Goal: Information Seeking & Learning: Compare options

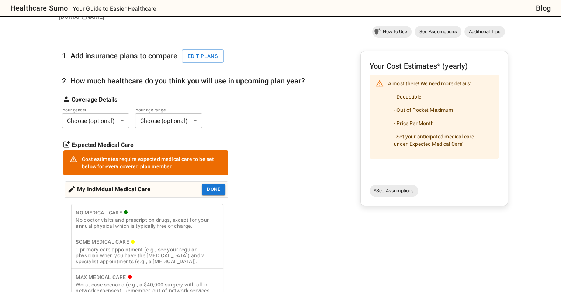
scroll to position [123, 0]
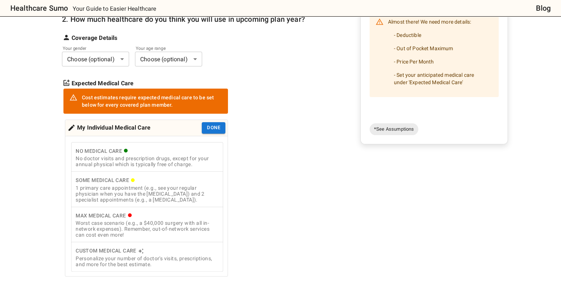
click at [162, 220] on div "Worst case scenario (e.g., a $40,000 surgery with all in-network expenses). Rem…" at bounding box center [147, 229] width 143 height 18
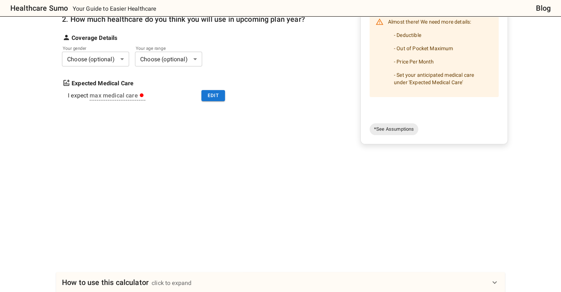
click at [111, 51] on body "Healthcare Sumo Your Guide to Easier Healthcare Blog Health Insurance Calculato…" at bounding box center [280, 183] width 561 height 612
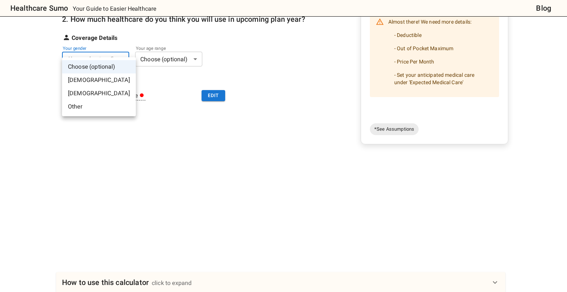
click at [103, 82] on li "[DEMOGRAPHIC_DATA]" at bounding box center [99, 79] width 74 height 13
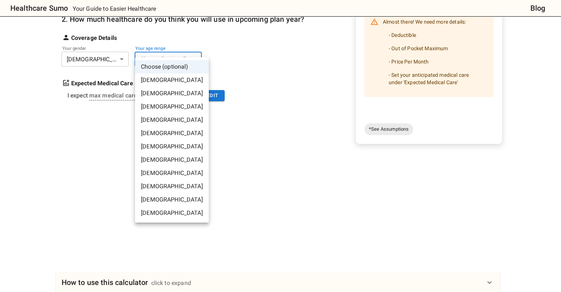
click at [155, 45] on body "Healthcare Sumo Your Guide to Easier Healthcare Blog Health Insurance Calculato…" at bounding box center [280, 183] width 561 height 612
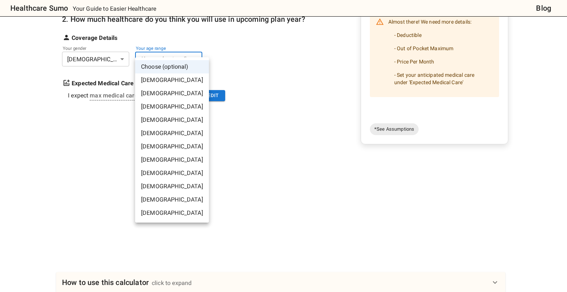
click at [163, 107] on li "[DEMOGRAPHIC_DATA]" at bounding box center [172, 106] width 74 height 13
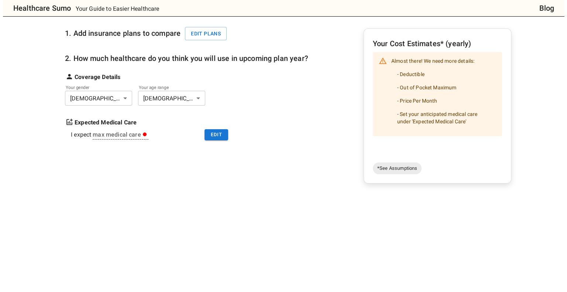
scroll to position [61, 0]
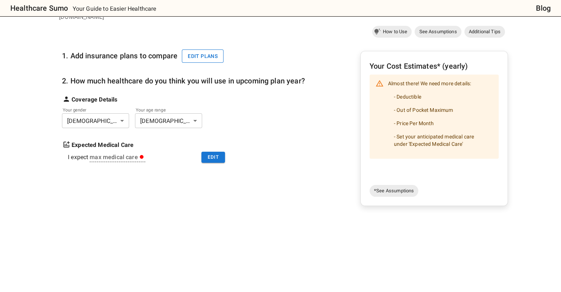
click at [212, 49] on button "Edit plans" at bounding box center [203, 56] width 42 height 14
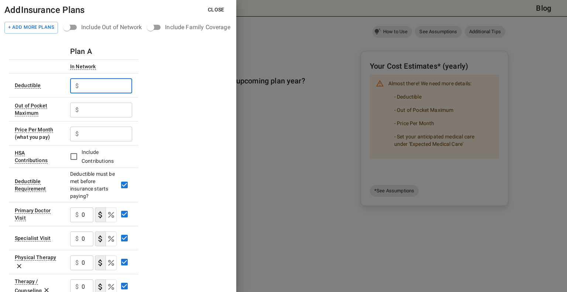
click at [117, 84] on input "text" at bounding box center [107, 86] width 51 height 15
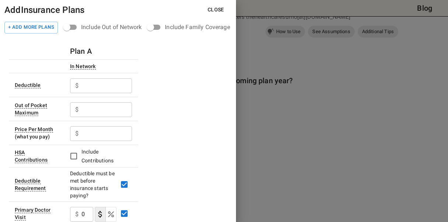
click at [96, 90] on input "text" at bounding box center [107, 86] width 51 height 15
type input "350"
click at [100, 110] on input "text" at bounding box center [107, 110] width 51 height 15
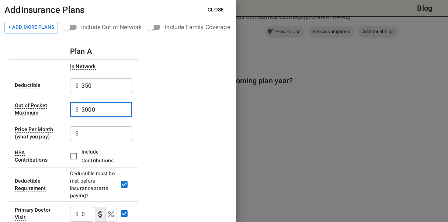
type input "3000"
click at [101, 137] on input "text" at bounding box center [107, 134] width 51 height 15
click at [99, 138] on input "text" at bounding box center [107, 134] width 51 height 15
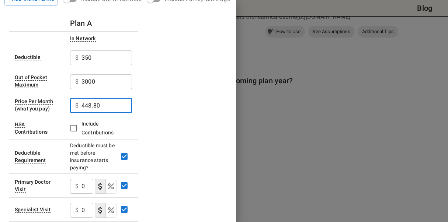
scroll to position [0, 0]
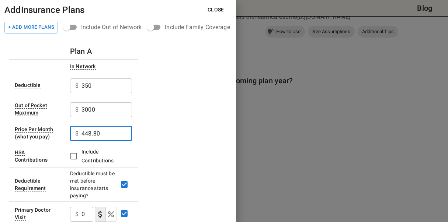
type input "448.80"
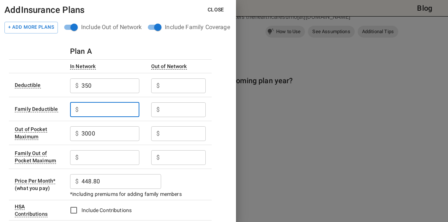
click at [105, 111] on input "text" at bounding box center [111, 110] width 58 height 15
type input "700"
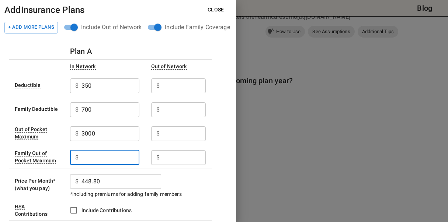
click at [128, 162] on input "text" at bounding box center [111, 158] width 58 height 15
type input "7"
type input "6000"
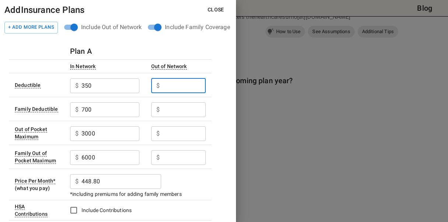
click at [182, 84] on input "text" at bounding box center [184, 86] width 43 height 15
type input "750"
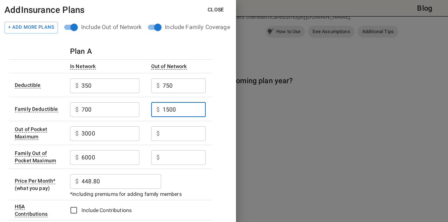
type input "1500"
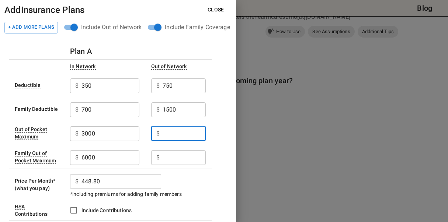
type input "6"
type input "7000"
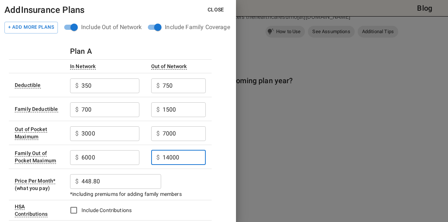
type input "14000"
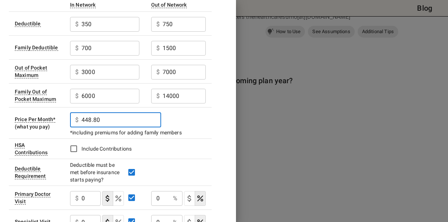
scroll to position [123, 0]
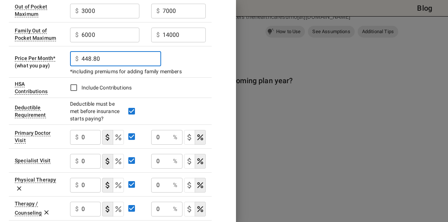
click at [85, 136] on input "0" at bounding box center [91, 137] width 19 height 15
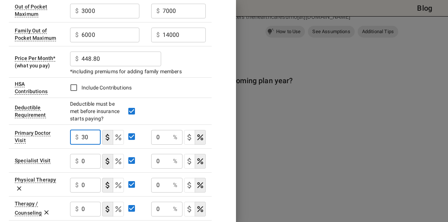
type input "30"
type button "COPAYMENT"
type button "COINSURANCE"
type button "COPAYMENT"
click at [164, 141] on input "0" at bounding box center [160, 137] width 19 height 15
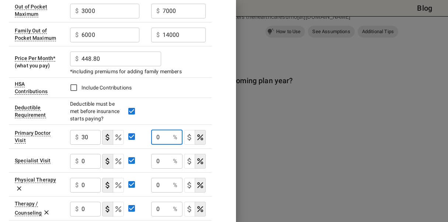
drag, startPoint x: 164, startPoint y: 141, endPoint x: 156, endPoint y: 143, distance: 8.7
click at [156, 143] on input "0" at bounding box center [160, 137] width 19 height 15
type input "50"
click at [95, 161] on input "0" at bounding box center [91, 161] width 19 height 15
drag, startPoint x: 86, startPoint y: 162, endPoint x: 77, endPoint y: 162, distance: 8.5
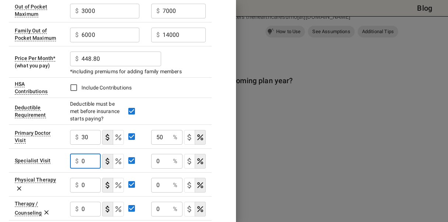
click at [77, 162] on div "$ 0 ​" at bounding box center [85, 161] width 31 height 15
type input "50"
type button "COPAYMENT"
type button "COINSURANCE"
type input "50"
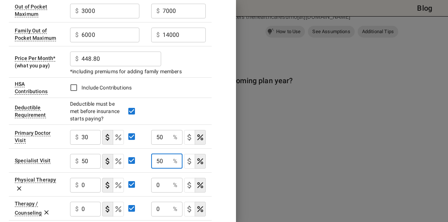
type button "COPAYMENT"
type button "COINSURANCE"
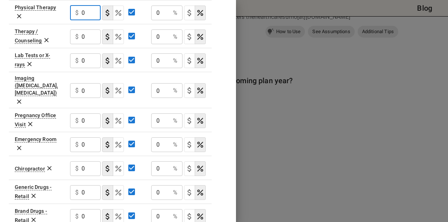
scroll to position [357, 0]
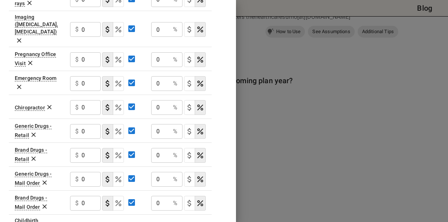
click at [87, 76] on input "0" at bounding box center [91, 83] width 19 height 15
click at [89, 76] on input "0" at bounding box center [91, 83] width 19 height 15
type input "100"
type button "COPAYMENT"
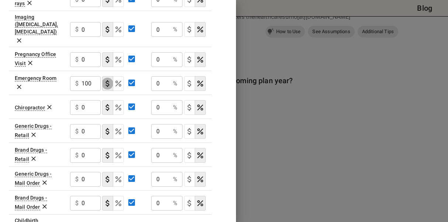
type button "COINSURANCE"
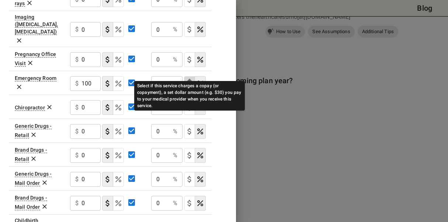
click at [187, 79] on icon "Select if this service charges a copay (or copayment), a set dollar amount (e.g…" at bounding box center [189, 83] width 9 height 9
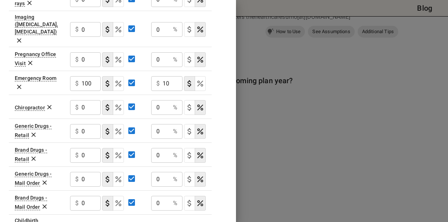
click at [169, 76] on input "10" at bounding box center [173, 83] width 20 height 15
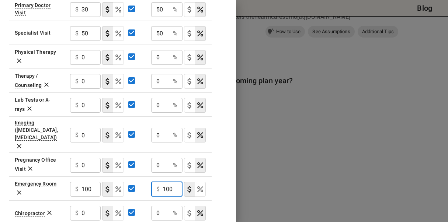
scroll to position [234, 0]
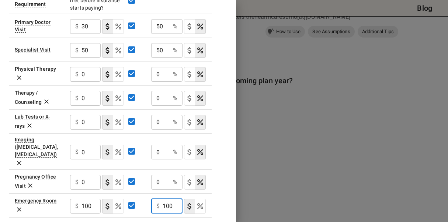
type input "100"
click at [83, 72] on input "0" at bounding box center [91, 74] width 19 height 15
type input "30"
click at [162, 76] on input "0" at bounding box center [160, 74] width 19 height 15
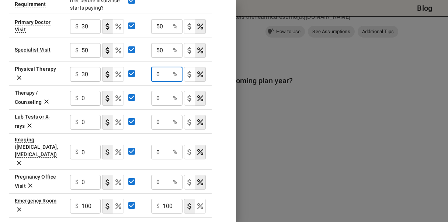
click at [162, 76] on input "0" at bounding box center [160, 74] width 19 height 15
type input "50"
click at [85, 97] on input "0" at bounding box center [91, 98] width 19 height 15
type input "30"
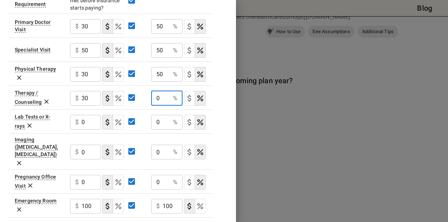
click at [161, 97] on input "0" at bounding box center [160, 98] width 19 height 15
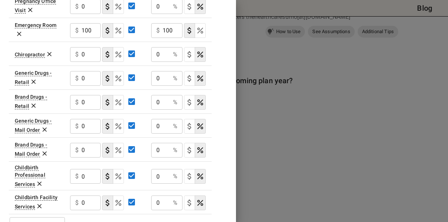
scroll to position [418, 0]
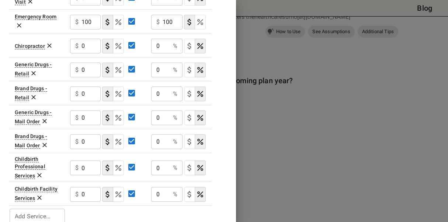
type input "50"
click at [80, 63] on div "$ 0 ​" at bounding box center [85, 70] width 31 height 15
type input "15"
click at [84, 87] on input "0" at bounding box center [91, 94] width 19 height 15
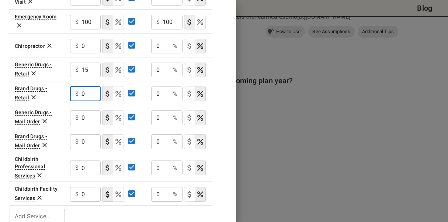
click at [84, 87] on input "0" at bounding box center [91, 94] width 19 height 15
click at [86, 87] on input "30" at bounding box center [91, 94] width 19 height 15
type input "60"
click at [88, 63] on input "15" at bounding box center [91, 70] width 19 height 15
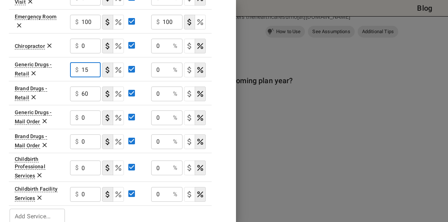
click at [88, 63] on input "15" at bounding box center [91, 70] width 19 height 15
type input "30"
click at [91, 111] on input "0" at bounding box center [91, 118] width 19 height 15
drag, startPoint x: 89, startPoint y: 106, endPoint x: 78, endPoint y: 107, distance: 11.5
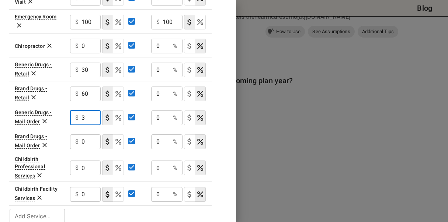
click at [78, 111] on div "$ 3 ​" at bounding box center [85, 118] width 31 height 15
type input "60"
click at [88, 135] on input "0" at bounding box center [91, 142] width 19 height 15
type input "120"
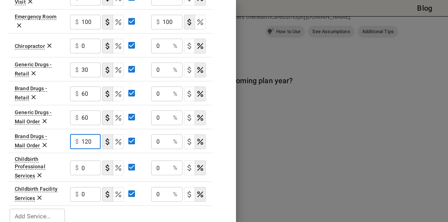
click at [87, 161] on input "0" at bounding box center [91, 168] width 19 height 15
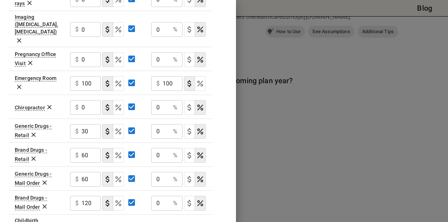
scroll to position [296, 0]
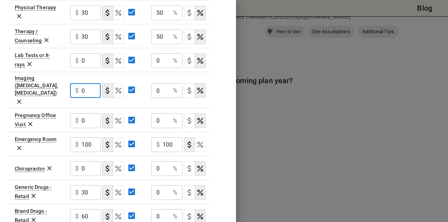
click at [88, 84] on input "0" at bounding box center [91, 90] width 19 height 15
type input "100"
click at [154, 84] on input "0" at bounding box center [160, 90] width 19 height 15
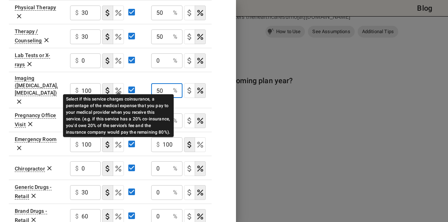
type input "50"
click at [120, 88] on icon "Select if this service charges coinsurance, a percentage of the medical expense…" at bounding box center [118, 91] width 6 height 6
type input "10"
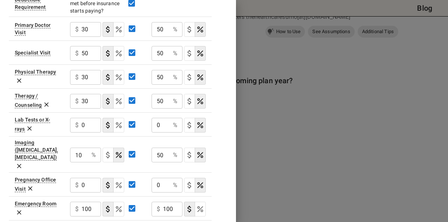
scroll to position [246, 0]
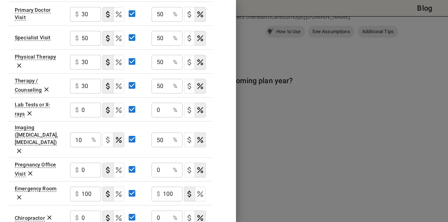
click at [87, 110] on input "0" at bounding box center [92, 110] width 20 height 15
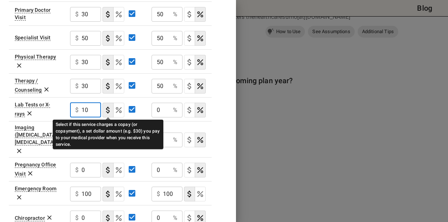
type input "10"
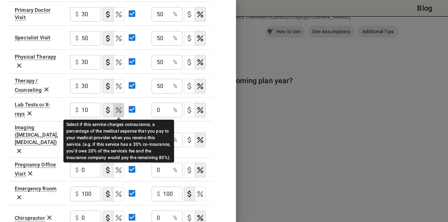
click at [120, 108] on icon "Select if this service charges coinsurance, a percentage of the medical expense…" at bounding box center [118, 110] width 9 height 9
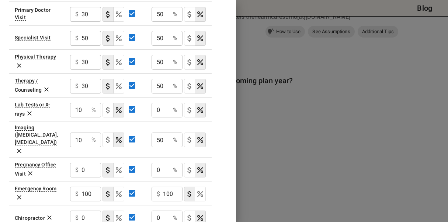
click at [162, 109] on input "0" at bounding box center [161, 110] width 18 height 15
type input "50"
click at [87, 163] on input "0" at bounding box center [92, 170] width 20 height 15
click at [166, 163] on input "0" at bounding box center [161, 170] width 18 height 15
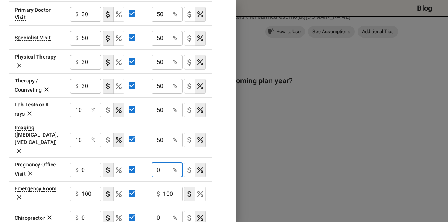
click at [166, 163] on input "0" at bounding box center [161, 170] width 18 height 15
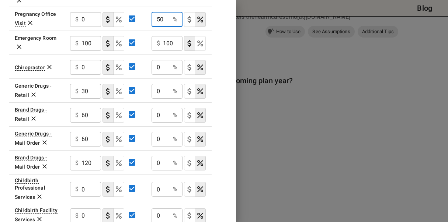
scroll to position [418, 0]
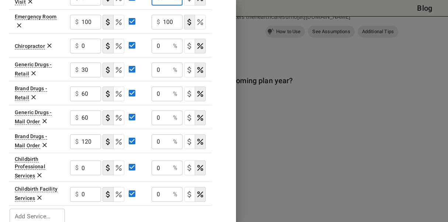
type input "50"
click at [84, 161] on input "0" at bounding box center [92, 168] width 20 height 15
type input "250"
click at [166, 161] on input "0" at bounding box center [161, 168] width 18 height 15
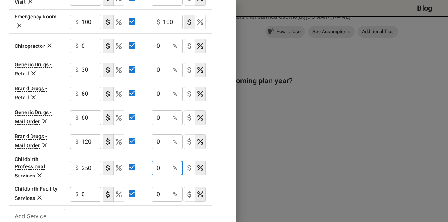
click at [166, 161] on input "0" at bounding box center [161, 168] width 18 height 15
type input "50"
click at [83, 187] on input "0" at bounding box center [92, 194] width 20 height 15
type input "250"
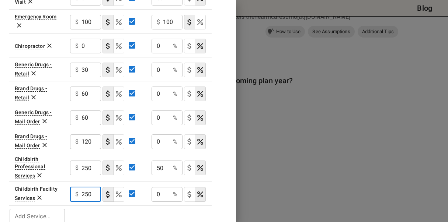
click at [162, 187] on input "0" at bounding box center [161, 194] width 18 height 15
type input "50"
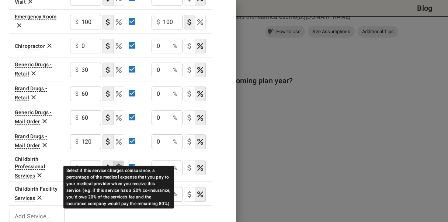
click at [118, 164] on icon "Select if this service charges coinsurance, a percentage of the medical expense…" at bounding box center [118, 168] width 9 height 9
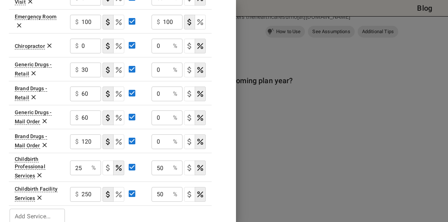
click at [82, 161] on input "25" at bounding box center [79, 168] width 18 height 15
type input "10"
click at [62, 168] on td "Childbirth Professional Services" at bounding box center [36, 167] width 55 height 29
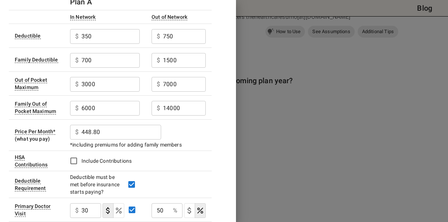
scroll to position [0, 0]
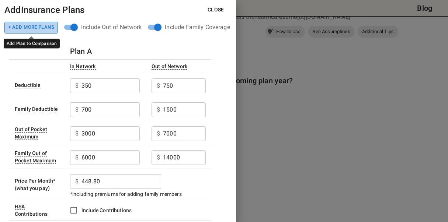
click at [35, 25] on button "+ Add More Plans" at bounding box center [30, 28] width 53 height 12
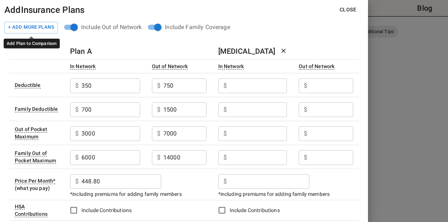
drag, startPoint x: 43, startPoint y: 29, endPoint x: 56, endPoint y: 33, distance: 13.9
click at [43, 29] on button "+ Add More Plans" at bounding box center [30, 28] width 53 height 12
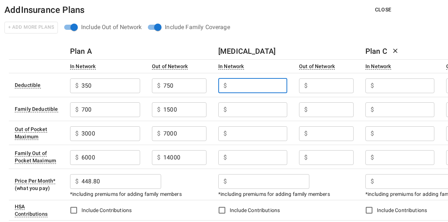
click at [272, 86] on input "text" at bounding box center [259, 86] width 58 height 15
type input "850"
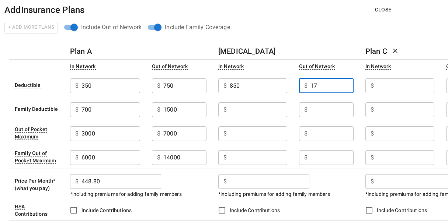
type input "1"
type input "850"
click at [258, 107] on input "text" at bounding box center [259, 110] width 58 height 15
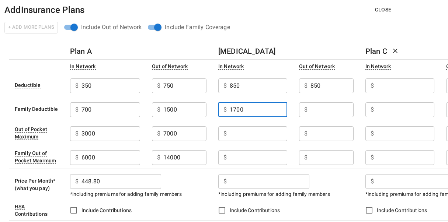
type input "1700"
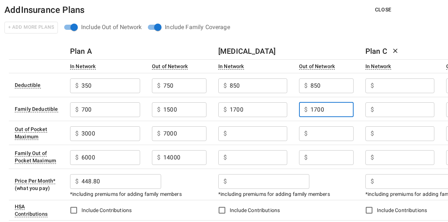
type input "1700"
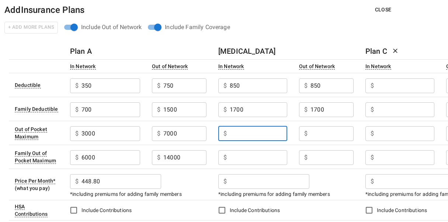
click at [248, 137] on input "text" at bounding box center [259, 134] width 58 height 15
type input "3500"
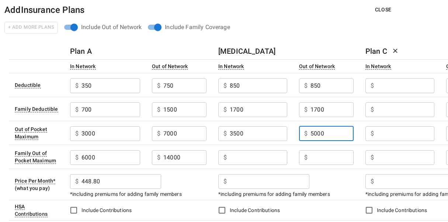
type input "5000"
click at [259, 160] on input "text" at bounding box center [259, 158] width 58 height 15
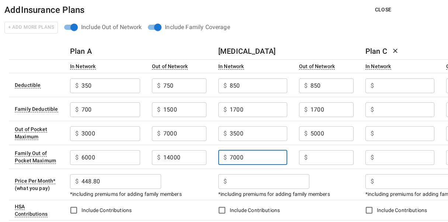
type input "7000"
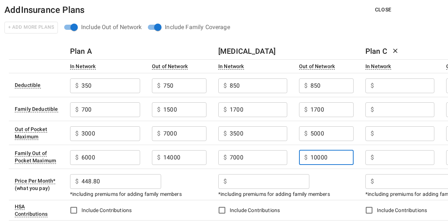
type input "10000"
click at [274, 184] on input "text" at bounding box center [270, 182] width 80 height 15
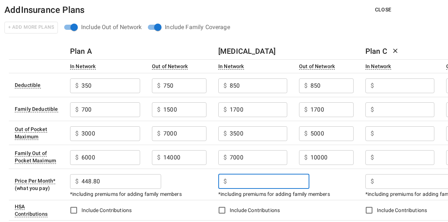
click at [281, 182] on input "text" at bounding box center [270, 182] width 80 height 15
type input "353.32"
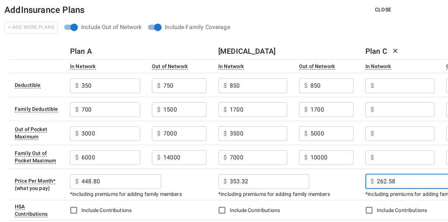
type input "262.58"
click at [396, 89] on input "text" at bounding box center [406, 86] width 58 height 15
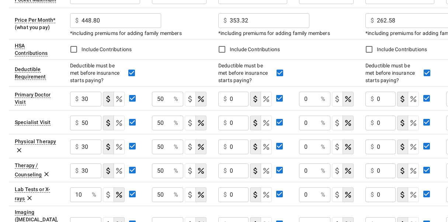
scroll to position [184, 0]
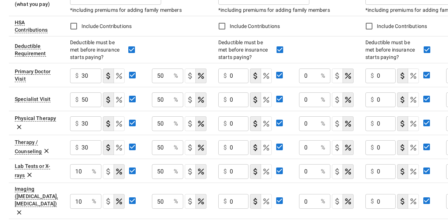
click at [235, 77] on input "0" at bounding box center [239, 76] width 19 height 15
type input "25"
click at [307, 77] on input "0" at bounding box center [308, 76] width 19 height 15
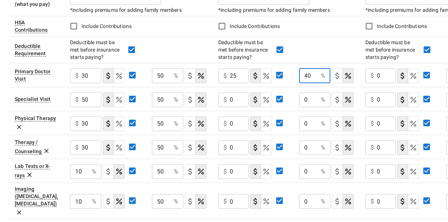
type input "40"
click at [231, 99] on input "0" at bounding box center [239, 100] width 19 height 15
type input "35"
click at [312, 100] on input "0" at bounding box center [308, 100] width 19 height 15
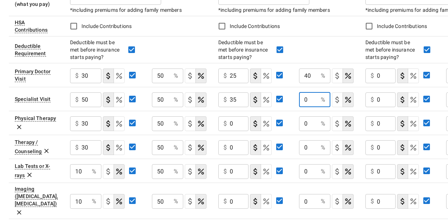
click at [312, 100] on input "0" at bounding box center [308, 100] width 19 height 15
type input "40"
click at [234, 124] on input "0" at bounding box center [239, 124] width 19 height 15
click at [236, 122] on input "0" at bounding box center [239, 124] width 19 height 15
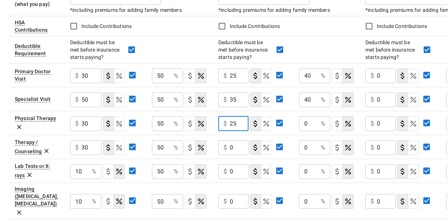
type input "25"
click at [310, 124] on input "0" at bounding box center [308, 124] width 19 height 15
type input "40"
click at [230, 148] on input "0" at bounding box center [239, 148] width 19 height 15
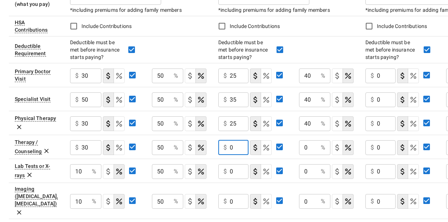
click at [230, 148] on input "0" at bounding box center [239, 148] width 19 height 15
type input "25"
click at [310, 151] on input "0" at bounding box center [308, 148] width 19 height 15
type input "40"
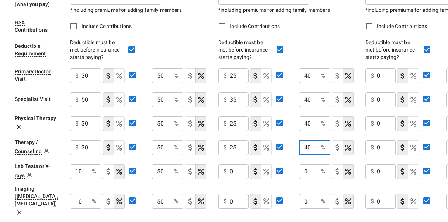
click at [233, 172] on input "0" at bounding box center [239, 172] width 19 height 15
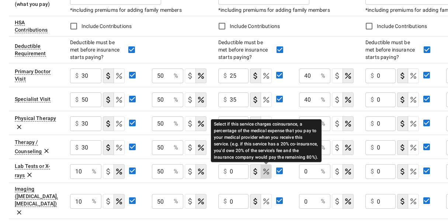
click at [264, 172] on icon "Select if this service charges coinsurance, a percentage of the medical expense…" at bounding box center [266, 171] width 9 height 9
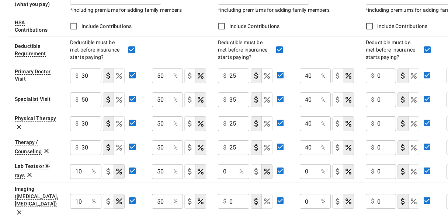
click at [234, 171] on input "0" at bounding box center [227, 172] width 18 height 15
type input "20"
click at [314, 173] on input "0" at bounding box center [309, 172] width 18 height 15
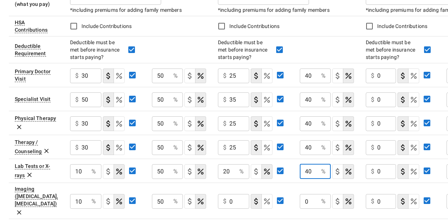
type input "40"
click at [234, 194] on input "0" at bounding box center [239, 201] width 20 height 15
click at [267, 199] on icon "Select if this service charges coinsurance, a percentage of the medical expense…" at bounding box center [267, 202] width 6 height 6
click at [228, 197] on input "0" at bounding box center [227, 201] width 18 height 15
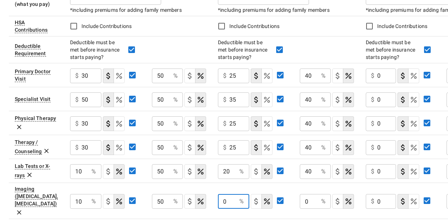
click at [228, 197] on input "0" at bounding box center [227, 201] width 18 height 15
type input "20"
click at [307, 197] on input "0" at bounding box center [309, 201] width 18 height 15
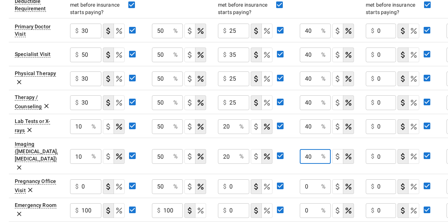
scroll to position [246, 0]
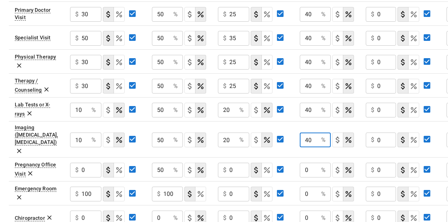
type input "40"
click at [312, 163] on input "0" at bounding box center [309, 170] width 18 height 15
type input "40"
click at [228, 187] on div "$ 0 ​" at bounding box center [233, 194] width 31 height 15
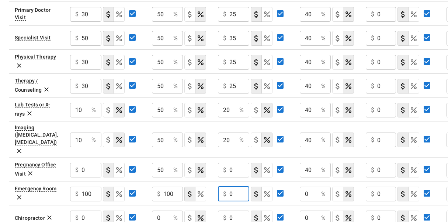
click at [231, 187] on input "0" at bounding box center [239, 194] width 20 height 15
type input "100"
click at [310, 187] on input "0" at bounding box center [309, 194] width 18 height 15
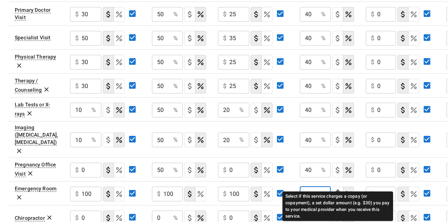
click at [338, 190] on icon "Select if this service charges a copay (or copayment), a set dollar amount (e.g…" at bounding box center [338, 194] width 9 height 9
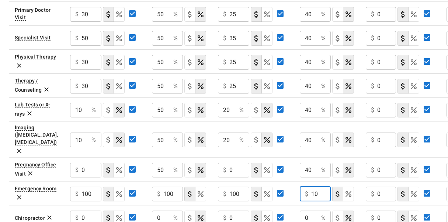
click at [320, 187] on input "10" at bounding box center [321, 194] width 20 height 15
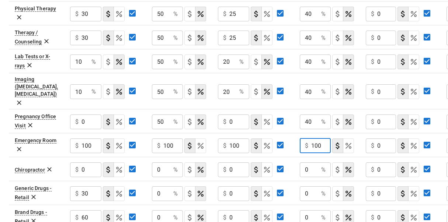
scroll to position [369, 0]
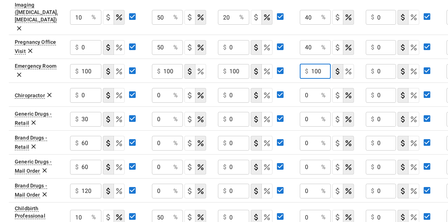
type input "100"
click at [234, 112] on input "0" at bounding box center [239, 119] width 20 height 15
click at [241, 112] on input "0" at bounding box center [239, 119] width 20 height 15
type input "30"
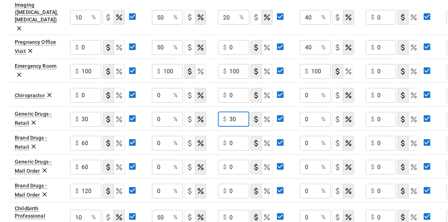
click at [236, 136] on input "0" at bounding box center [239, 143] width 20 height 15
type input "60"
click at [190, 115] on icon "Select if this service charges a copay (or copayment), a set dollar amount (e.g…" at bounding box center [190, 119] width 9 height 9
click at [191, 140] on icon "Select if this service charges a copay (or copayment), a set dollar amount (e.g…" at bounding box center [190, 143] width 4 height 7
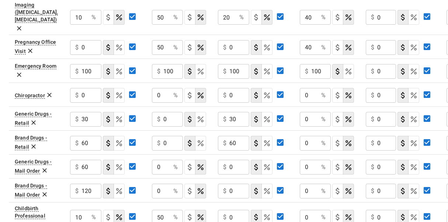
click at [187, 163] on icon "Select if this service charges a copay (or copayment), a set dollar amount (e.g…" at bounding box center [190, 167] width 9 height 9
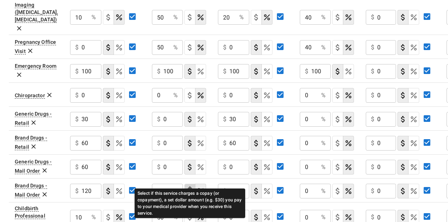
click at [189, 188] on icon "Select if this service charges a copay (or copayment), a set dollar amount (e.g…" at bounding box center [190, 191] width 4 height 7
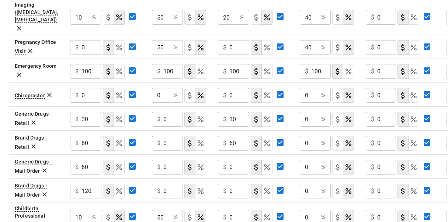
click at [170, 112] on input "0" at bounding box center [173, 119] width 20 height 15
type input "30"
click at [168, 136] on input "0" at bounding box center [173, 143] width 20 height 15
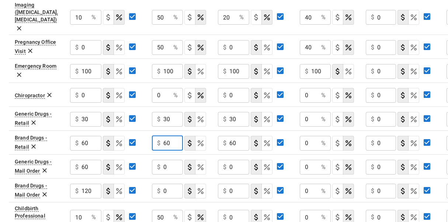
type input "60"
click at [170, 160] on input "0" at bounding box center [173, 167] width 20 height 15
type input "60"
click at [168, 184] on input "0" at bounding box center [173, 191] width 20 height 15
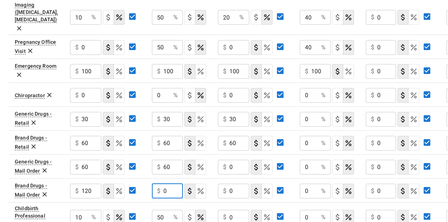
click at [168, 184] on input "0" at bounding box center [173, 191] width 20 height 15
type input "120"
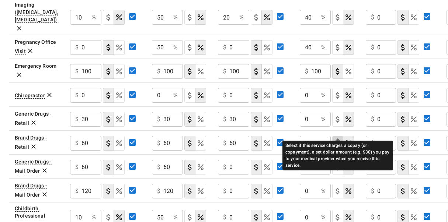
click at [334, 139] on icon "Select if this service charges a copay (or copayment), a set dollar amount (e.g…" at bounding box center [338, 143] width 9 height 9
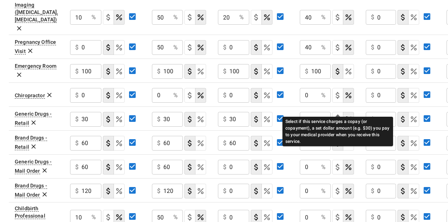
click at [337, 115] on icon "Select if this service charges a copay (or copayment), a set dollar amount (e.g…" at bounding box center [338, 119] width 9 height 9
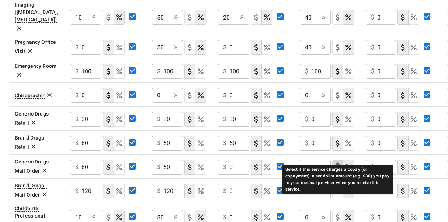
click at [337, 164] on icon "Select if this service charges a copay (or copayment), a set dollar amount (e.g…" at bounding box center [338, 167] width 4 height 7
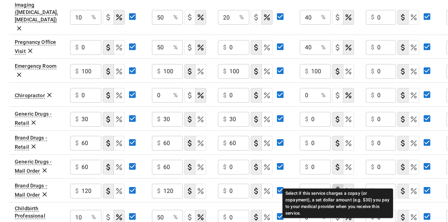
click at [338, 187] on icon "Select if this service charges a copay (or copayment), a set dollar amount (e.g…" at bounding box center [338, 191] width 9 height 9
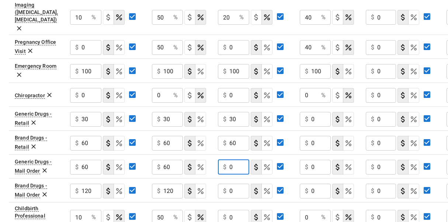
click at [236, 160] on input "0" at bounding box center [239, 167] width 20 height 15
type input "60"
click at [236, 184] on input "0" at bounding box center [239, 191] width 20 height 15
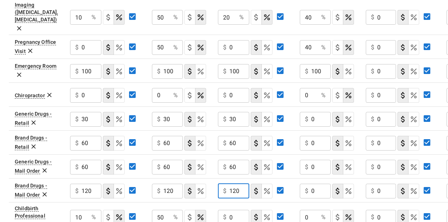
type input "120"
click at [314, 184] on input "0" at bounding box center [321, 191] width 20 height 15
type input "120"
click at [317, 160] on input "0" at bounding box center [321, 167] width 20 height 15
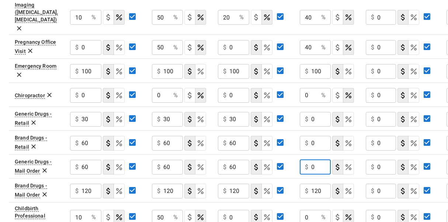
click at [317, 160] on input "0" at bounding box center [321, 167] width 20 height 15
type input "60"
click at [318, 136] on input "0" at bounding box center [321, 143] width 20 height 15
type input "60"
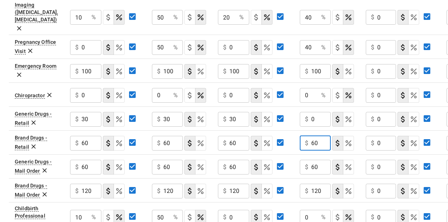
click at [315, 112] on input "0" at bounding box center [321, 119] width 20 height 15
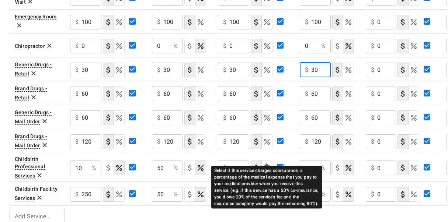
type input "30"
click at [267, 164] on icon "Select if this service charges coinsurance, a percentage of the medical expense…" at bounding box center [267, 168] width 9 height 9
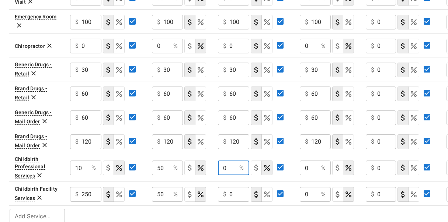
click at [232, 161] on input "0" at bounding box center [227, 168] width 18 height 15
type input "20"
click at [310, 161] on input "0" at bounding box center [309, 168] width 18 height 15
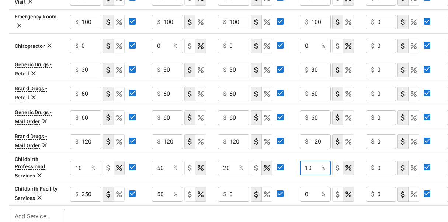
click at [314, 161] on input "10" at bounding box center [309, 168] width 18 height 15
type input "40"
click at [231, 187] on input "0" at bounding box center [239, 194] width 20 height 15
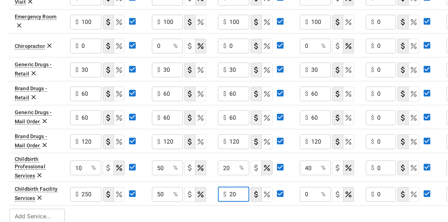
type input "20"
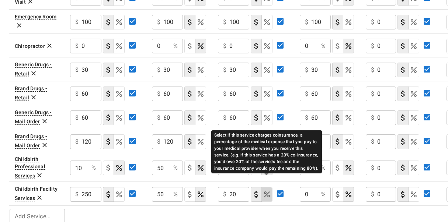
click at [271, 190] on icon "Select if this service charges coinsurance, a percentage of the medical expense…" at bounding box center [267, 194] width 9 height 9
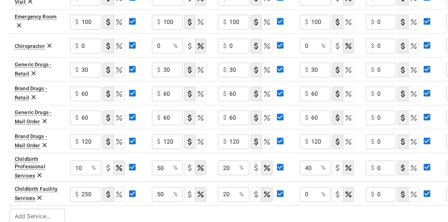
click at [310, 187] on input "0" at bounding box center [309, 194] width 18 height 15
type input "40"
click at [370, 187] on div "$ 0 ​" at bounding box center [381, 194] width 30 height 15
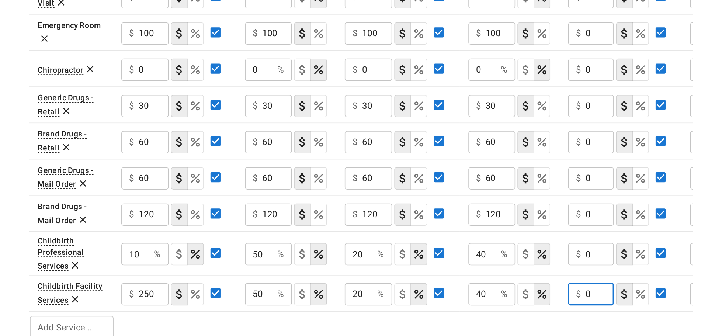
scroll to position [0, 0]
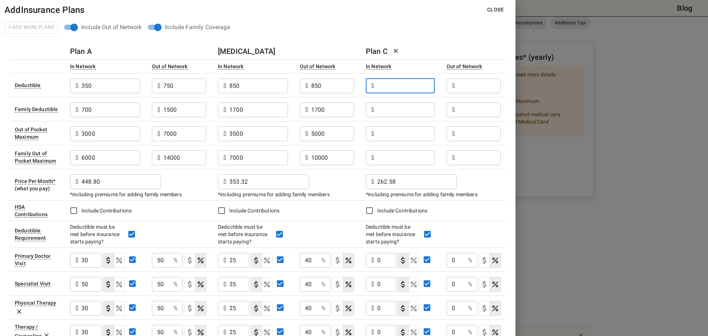
click at [396, 87] on input "text" at bounding box center [405, 86] width 57 height 15
click at [389, 90] on input "text" at bounding box center [405, 86] width 57 height 15
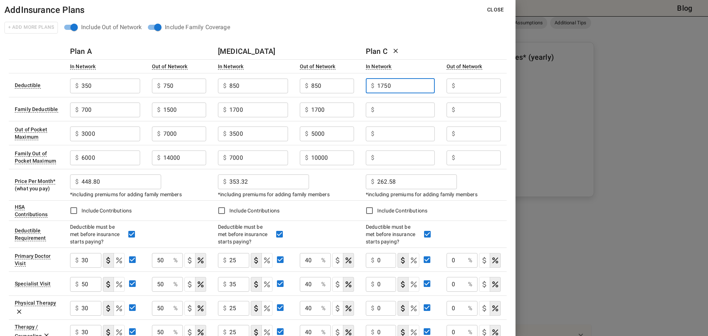
type input "1750"
click at [465, 87] on input "text" at bounding box center [479, 86] width 43 height 15
type input "1750"
click at [415, 108] on input "text" at bounding box center [405, 110] width 57 height 15
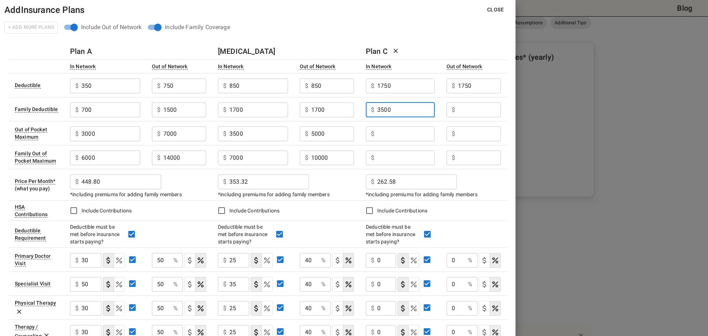
type input "3500"
click at [460, 113] on input "text" at bounding box center [479, 110] width 43 height 15
type input "3500"
click at [408, 131] on input "text" at bounding box center [405, 134] width 57 height 15
type input "3500"
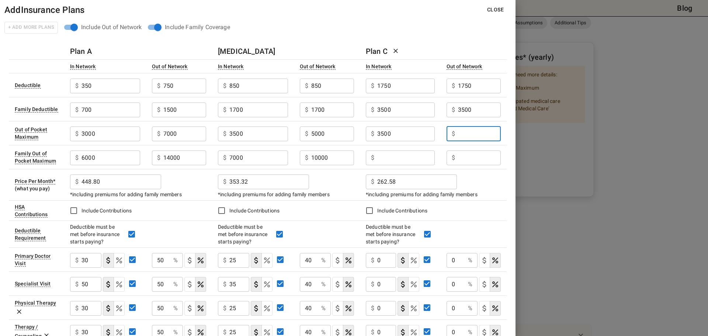
click at [462, 134] on input "text" at bounding box center [479, 134] width 43 height 15
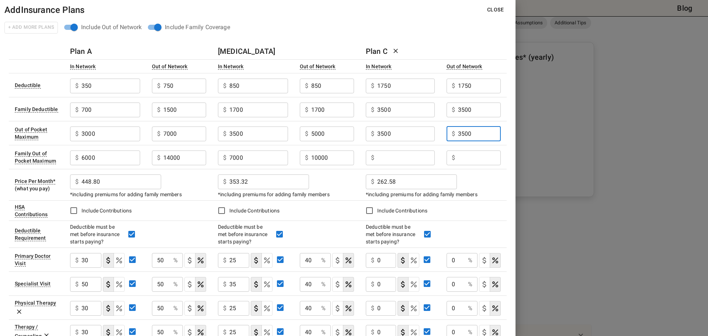
type input "3500"
click at [405, 149] on div "$ ​" at bounding box center [400, 157] width 69 height 19
click at [406, 154] on input "text" at bounding box center [405, 158] width 57 height 15
type input "7000"
click at [463, 159] on input "text" at bounding box center [479, 158] width 43 height 15
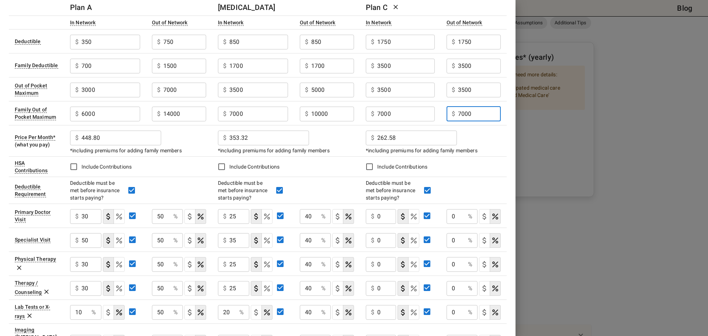
scroll to position [62, 0]
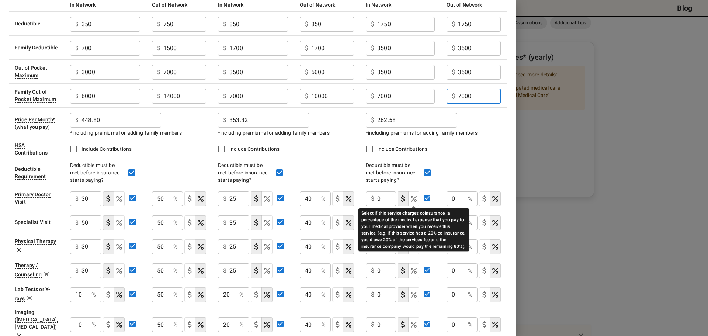
type input "7000"
click at [416, 199] on icon "Select if this service charges coinsurance, a percentage of the medical expense…" at bounding box center [414, 198] width 9 height 9
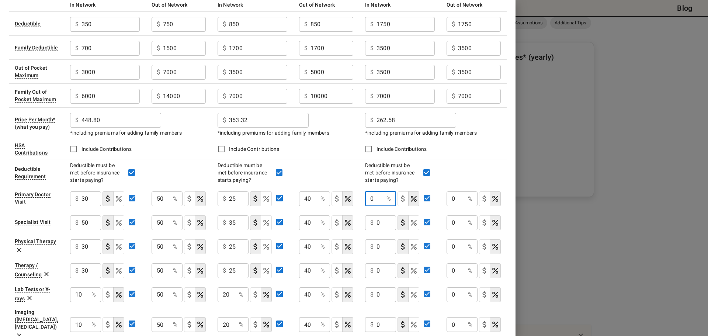
click at [377, 200] on input "0" at bounding box center [374, 198] width 18 height 15
type input "20"
click at [460, 202] on input "0" at bounding box center [456, 198] width 18 height 15
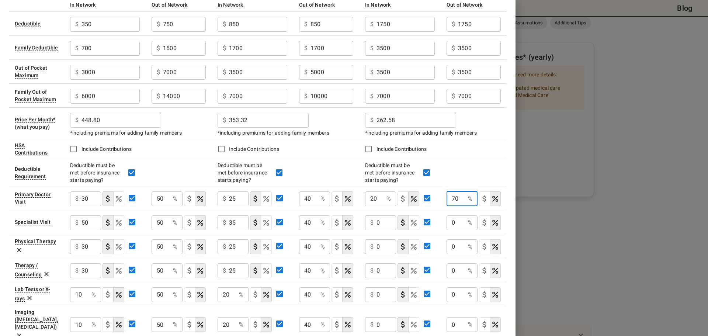
click at [463, 199] on input "70" at bounding box center [456, 198] width 18 height 15
type input "40"
click at [415, 224] on icon "Select if this service charges coinsurance, a percentage of the medical expense…" at bounding box center [414, 223] width 6 height 6
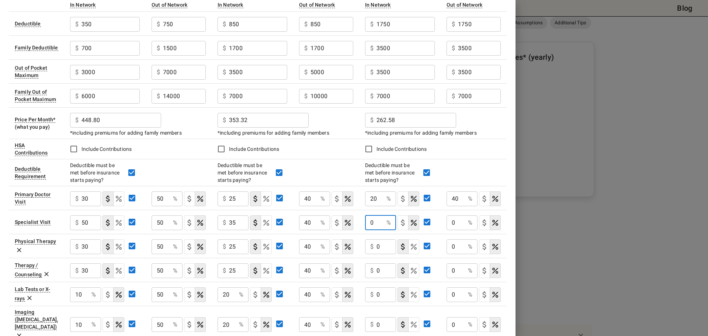
click at [379, 222] on input "0" at bounding box center [374, 222] width 18 height 15
type input "20"
click at [457, 223] on input "0" at bounding box center [456, 222] width 18 height 15
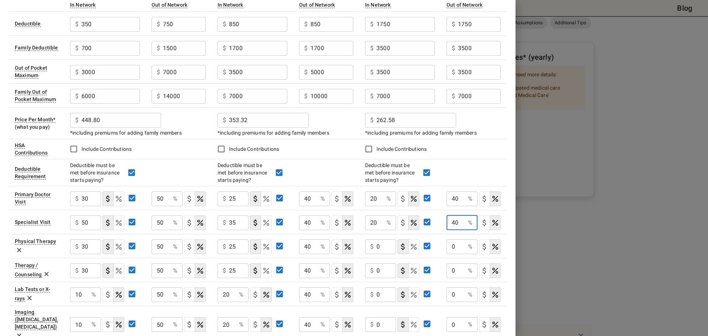
type input "40"
click at [384, 246] on input "0" at bounding box center [387, 246] width 20 height 15
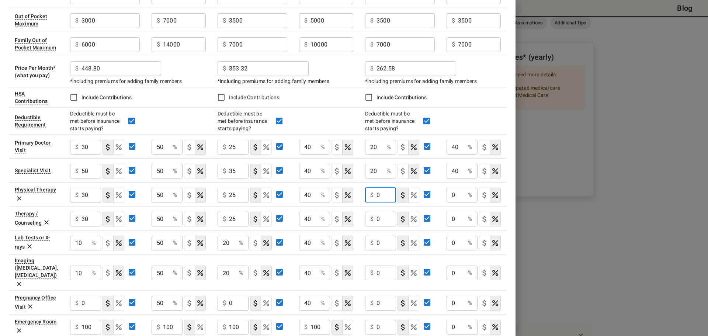
scroll to position [123, 0]
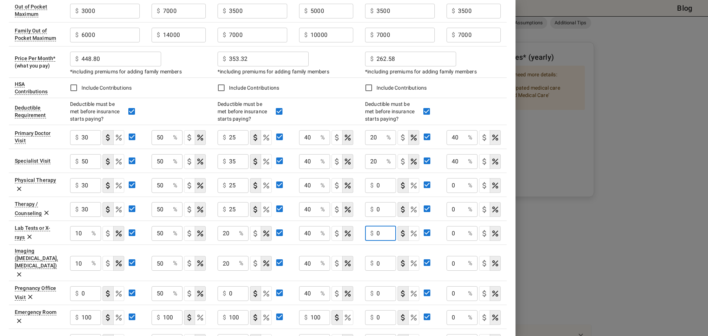
click at [385, 235] on input "0" at bounding box center [387, 233] width 20 height 15
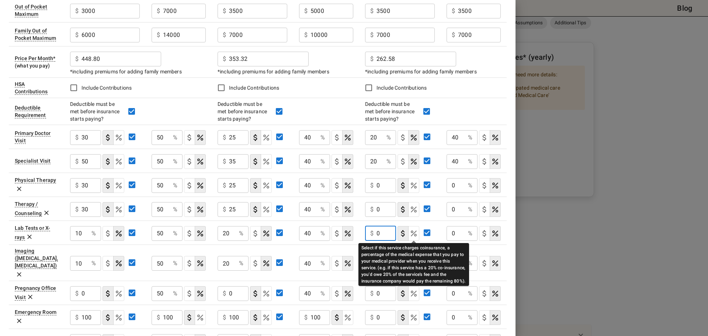
click at [412, 234] on icon "Select if this service charges coinsurance, a percentage of the medical expense…" at bounding box center [414, 233] width 9 height 9
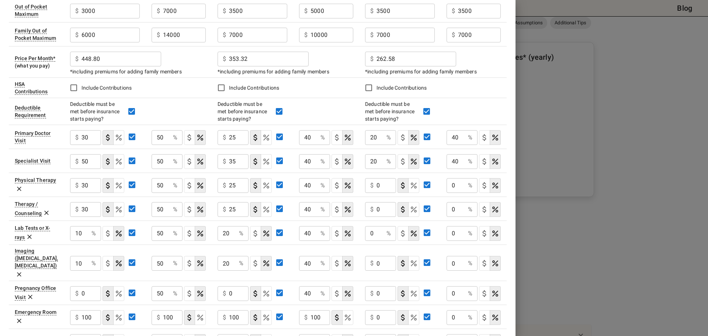
click at [377, 233] on input "0" at bounding box center [374, 233] width 18 height 15
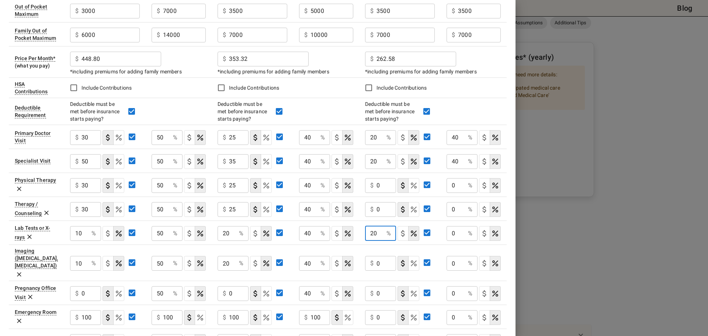
type input "20"
click at [455, 235] on input "0" at bounding box center [456, 233] width 18 height 15
type input "40"
click at [379, 256] on input "0" at bounding box center [387, 263] width 20 height 15
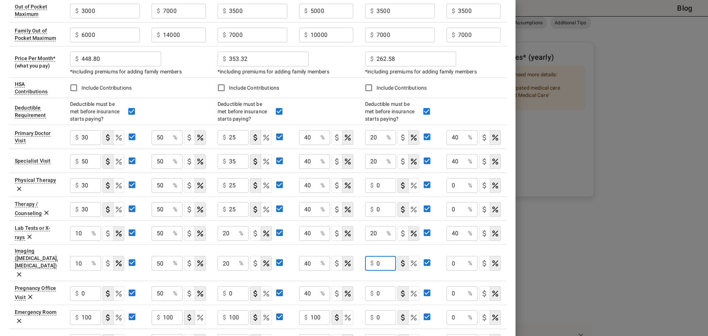
click at [379, 256] on input "0" at bounding box center [387, 263] width 20 height 15
type input "20"
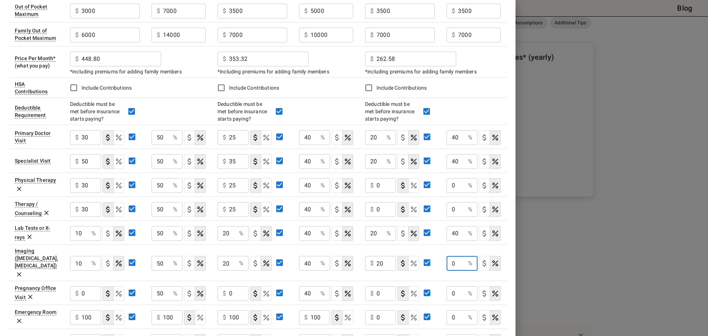
click at [457, 257] on input "0" at bounding box center [456, 263] width 18 height 15
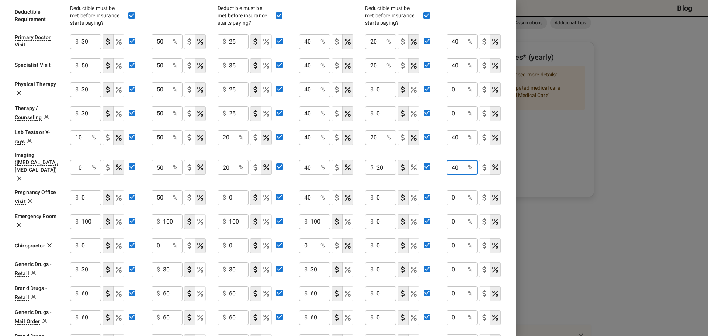
scroll to position [246, 0]
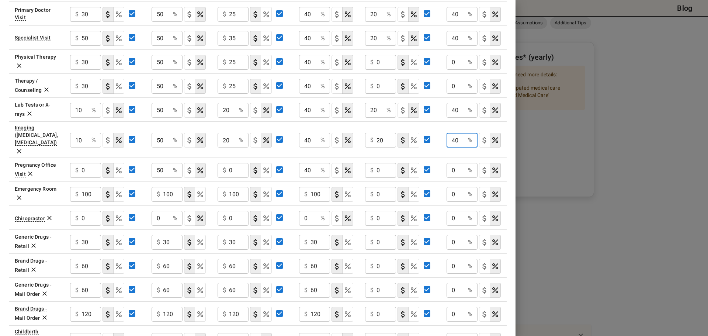
type input "40"
click at [381, 235] on input "0" at bounding box center [387, 242] width 20 height 15
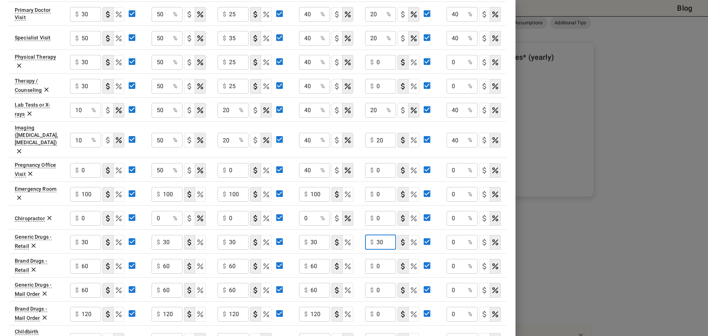
type input "30"
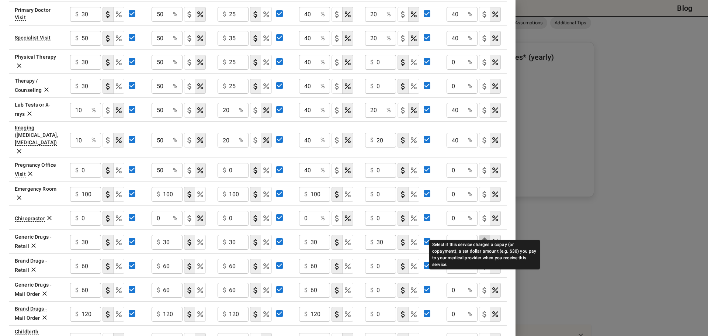
click at [485, 238] on icon "Select if this service charges a copay (or copayment), a set dollar amount (e.g…" at bounding box center [484, 242] width 9 height 9
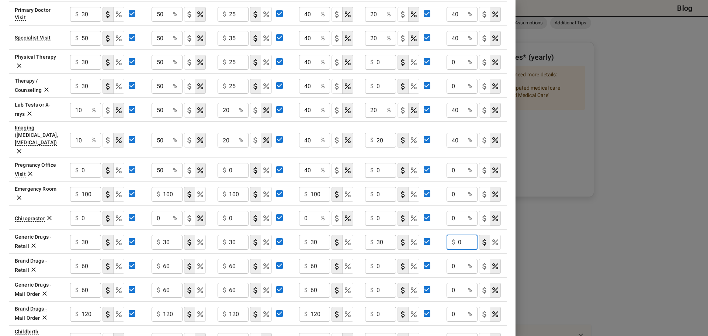
click at [458, 235] on input "0" at bounding box center [468, 242] width 20 height 15
type input "30"
click at [385, 259] on input "0" at bounding box center [387, 266] width 20 height 15
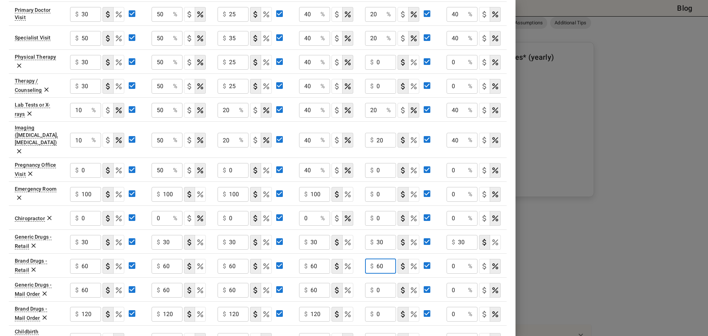
type input "60"
drag, startPoint x: 484, startPoint y: 253, endPoint x: 462, endPoint y: 253, distance: 21.4
click at [484, 262] on icon "Select if this service charges a copay (or copayment), a set dollar amount (e.g…" at bounding box center [484, 266] width 9 height 9
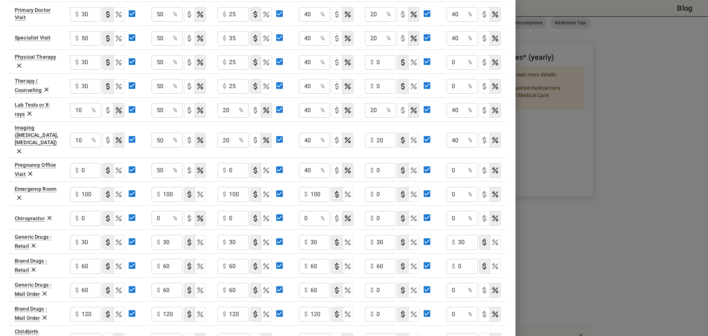
click at [459, 259] on input "0" at bounding box center [468, 266] width 20 height 15
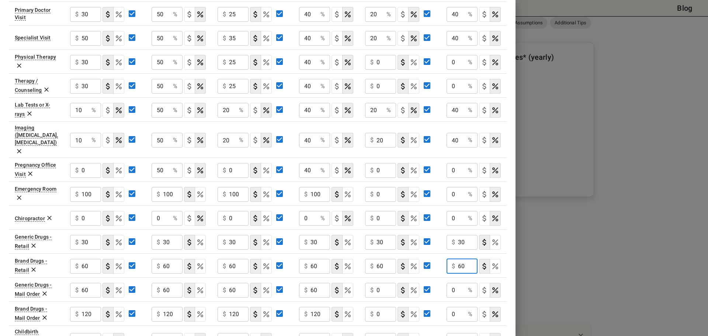
type input "60"
click at [380, 283] on input "0" at bounding box center [387, 290] width 20 height 15
type input "60"
click at [381, 291] on input "0" at bounding box center [387, 314] width 20 height 15
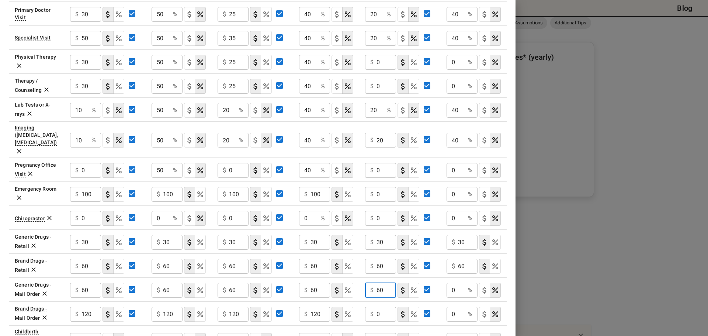
click at [381, 291] on input "0" at bounding box center [387, 314] width 20 height 15
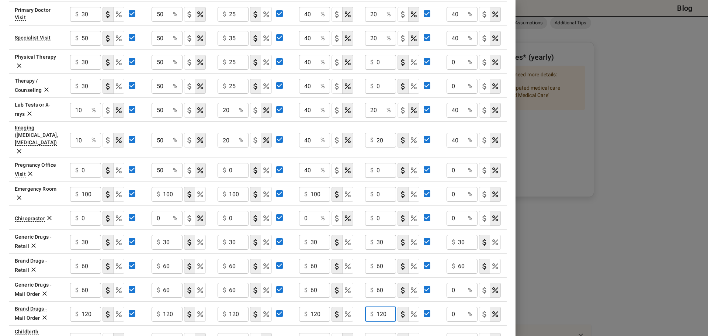
type input "120"
click at [485, 286] on icon "Select if this service charges a copay (or copayment), a set dollar amount (e.g…" at bounding box center [484, 290] width 9 height 9
click at [486, 291] on icon "Select if this service charges a copay (or copayment), a set dollar amount (e.g…" at bounding box center [484, 314] width 9 height 9
click at [464, 283] on input "0" at bounding box center [468, 290] width 20 height 15
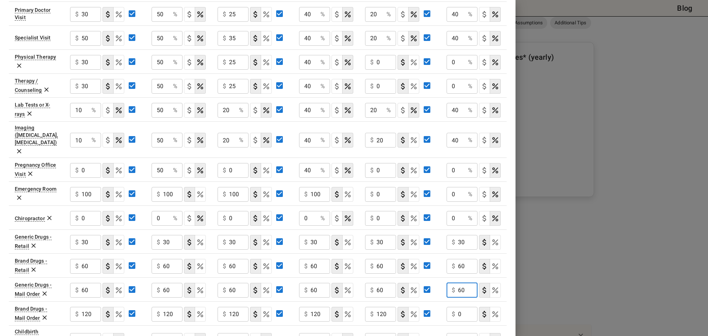
type input "60"
click at [463, 291] on input "0" at bounding box center [468, 314] width 20 height 15
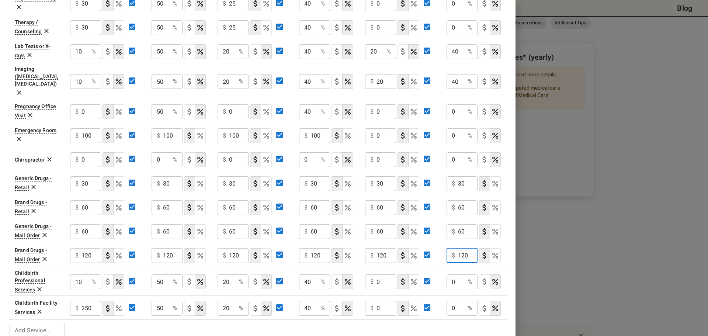
type input "120"
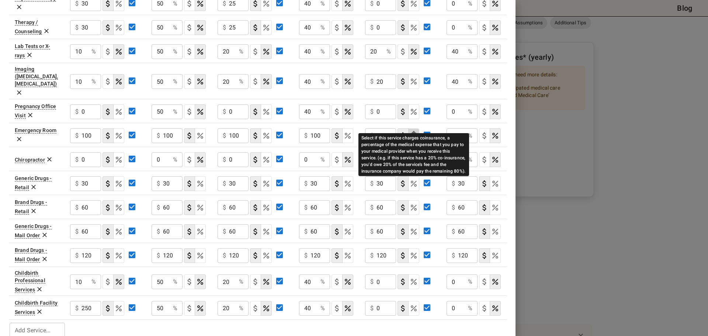
click at [411, 131] on icon "Select if this service charges coinsurance, a percentage of the medical expense…" at bounding box center [414, 135] width 9 height 9
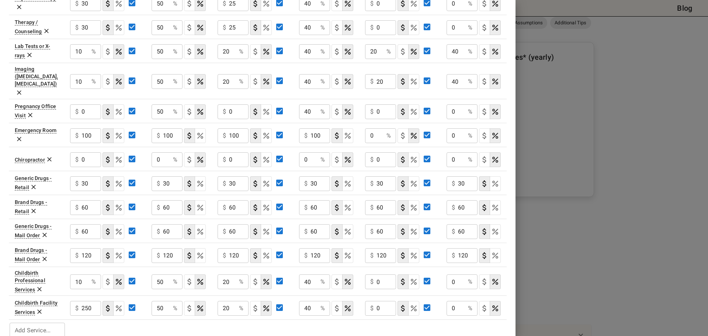
click at [385, 128] on div "0 % ​" at bounding box center [380, 135] width 31 height 15
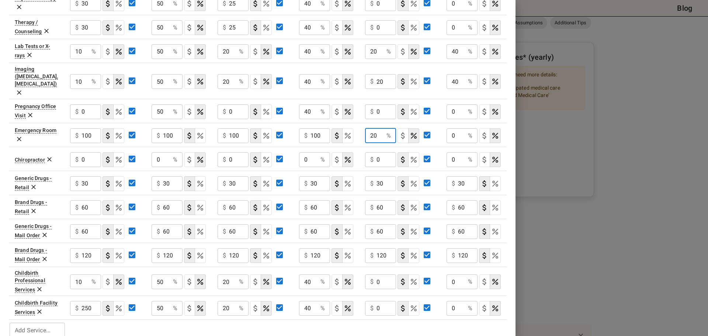
type input "20"
click at [457, 128] on input "0" at bounding box center [456, 135] width 18 height 15
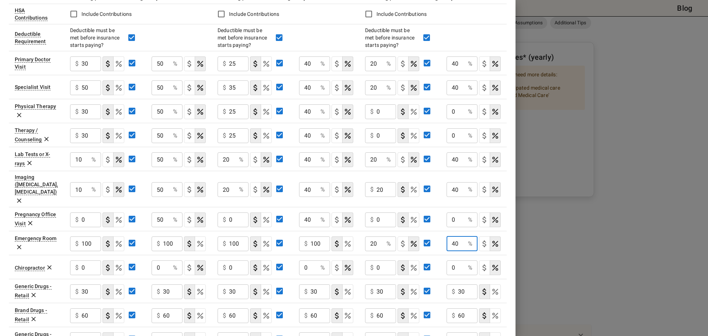
scroll to position [182, 0]
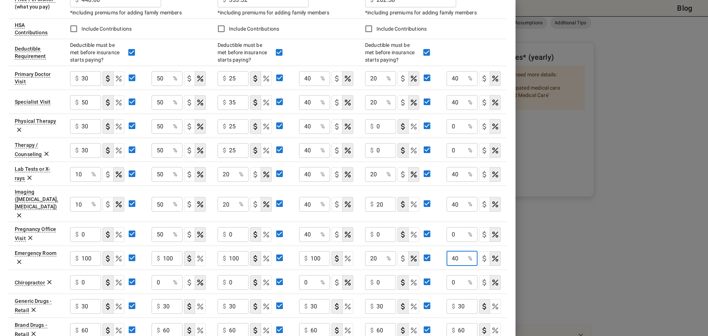
type input "40"
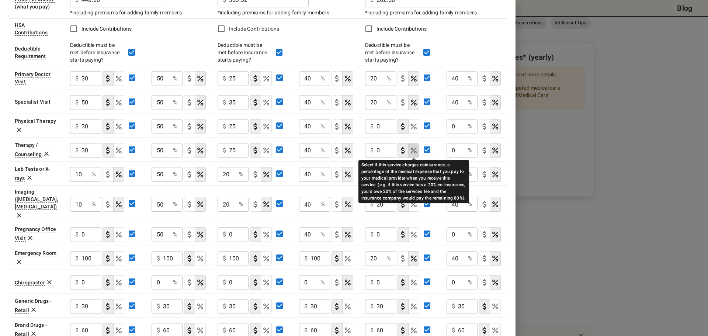
click at [410, 151] on icon "Select if this service charges coinsurance, a percentage of the medical expense…" at bounding box center [414, 150] width 9 height 9
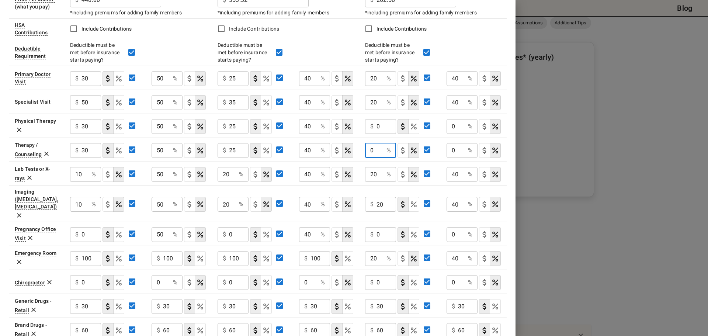
click at [379, 150] on input "0" at bounding box center [374, 150] width 18 height 15
type input "20"
click at [452, 148] on input "0" at bounding box center [456, 150] width 18 height 15
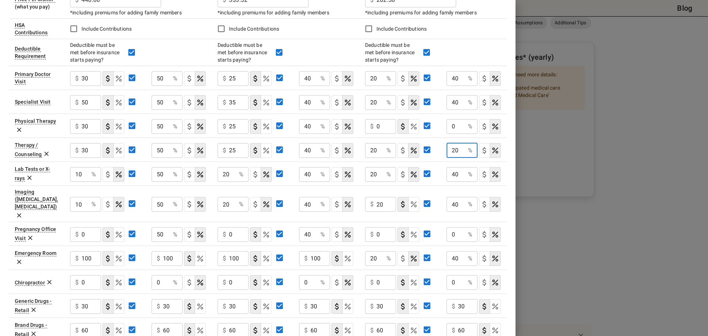
click at [455, 150] on input "20" at bounding box center [456, 150] width 18 height 15
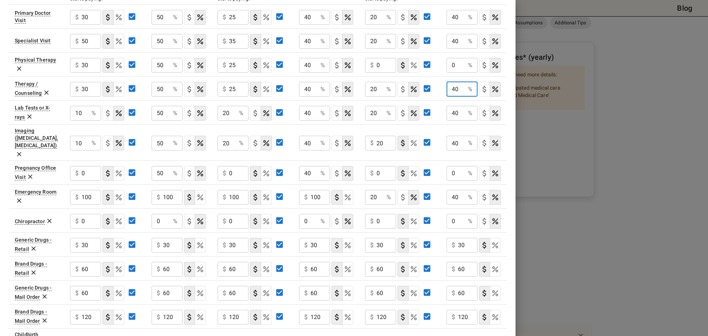
type input "40"
click at [455, 166] on input "0" at bounding box center [456, 173] width 18 height 15
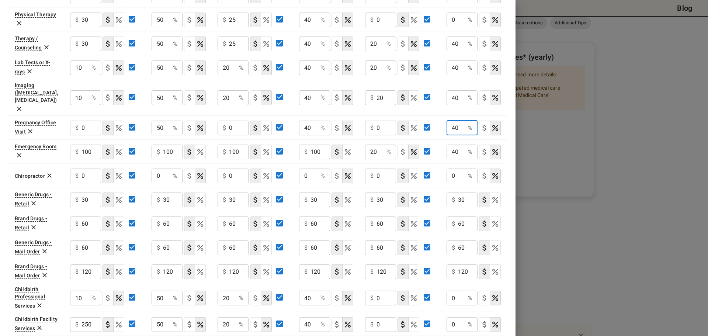
scroll to position [305, 0]
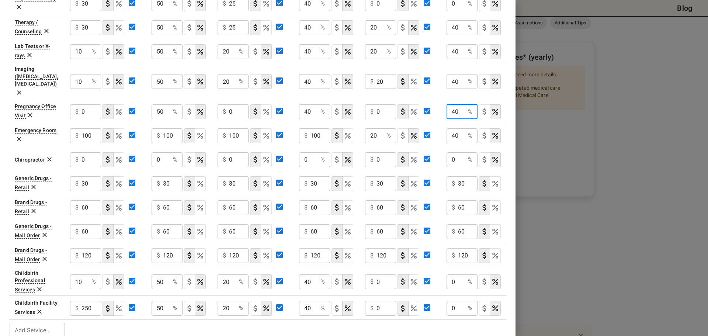
type input "40"
click at [380, 274] on input "0" at bounding box center [387, 281] width 20 height 15
type input "20"
click at [453, 274] on input "0" at bounding box center [456, 281] width 18 height 15
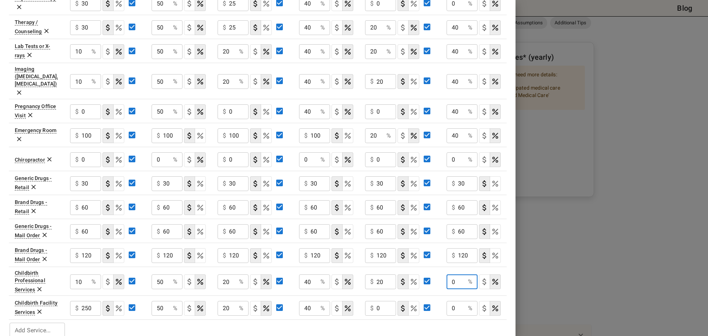
click at [453, 274] on input "0" at bounding box center [456, 281] width 18 height 15
type input "40"
click at [385, 291] on input "0" at bounding box center [387, 308] width 20 height 15
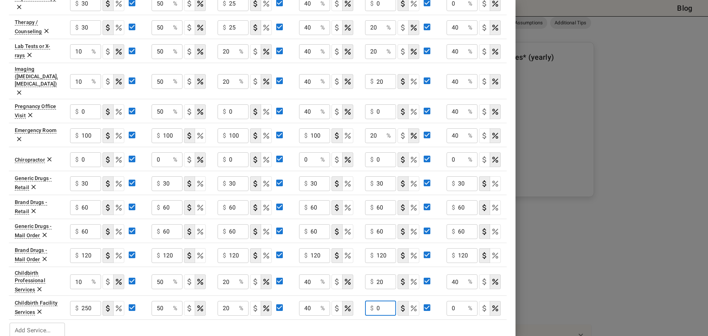
click at [385, 291] on input "0" at bounding box center [387, 308] width 20 height 15
type input "20"
click at [452, 291] on input "0" at bounding box center [456, 308] width 18 height 15
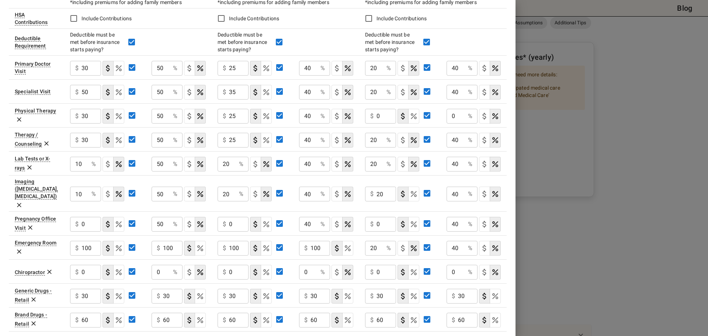
scroll to position [182, 0]
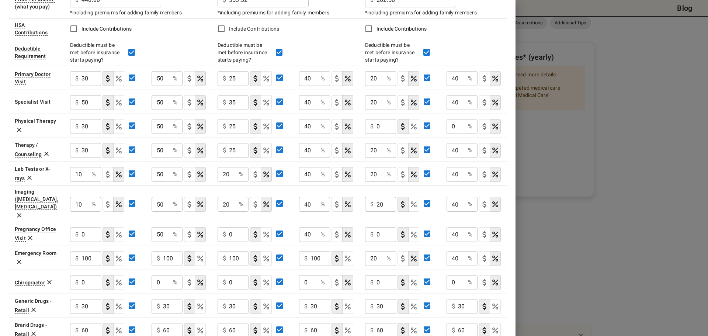
type input "40"
click at [383, 130] on input "0" at bounding box center [387, 126] width 20 height 15
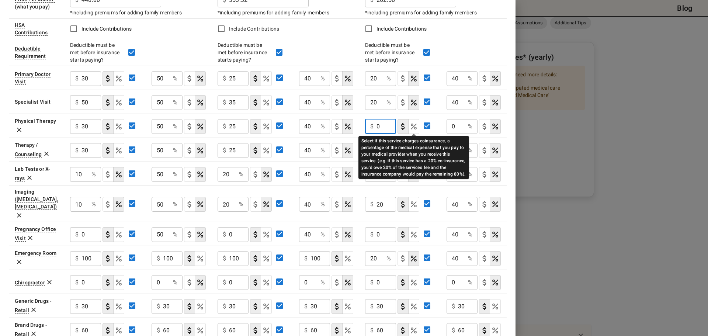
click at [412, 125] on icon "Select if this service charges coinsurance, a percentage of the medical expense…" at bounding box center [414, 127] width 6 height 6
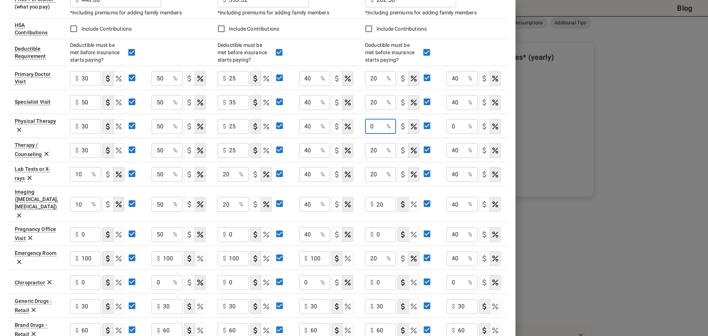
click at [380, 126] on input "0" at bounding box center [374, 126] width 18 height 15
type input "20"
click at [458, 128] on input "0" at bounding box center [456, 126] width 18 height 15
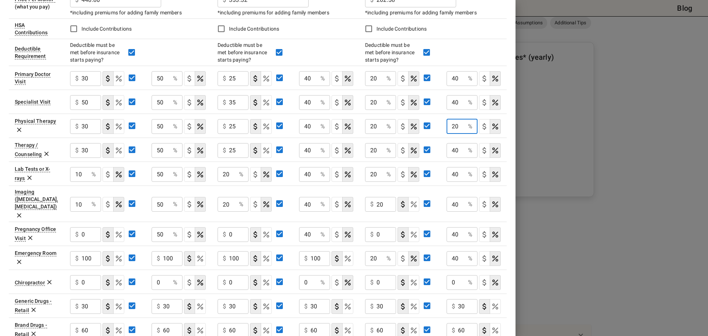
click at [459, 129] on input "20" at bounding box center [456, 126] width 18 height 15
type input "40"
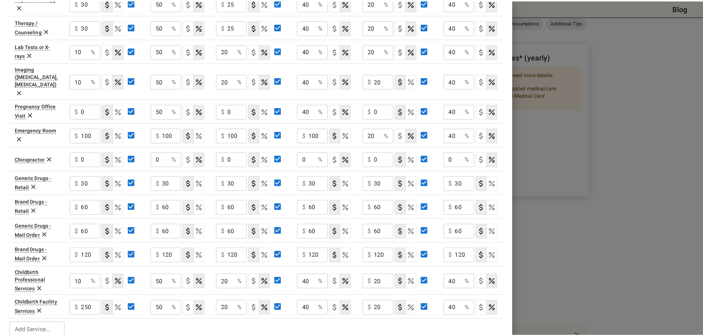
scroll to position [0, 0]
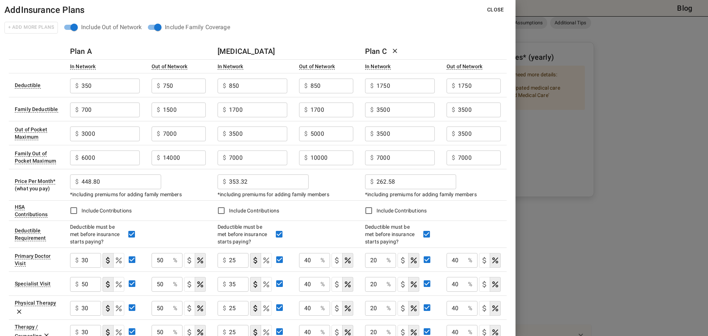
click at [498, 7] on button "Close" at bounding box center [495, 10] width 28 height 14
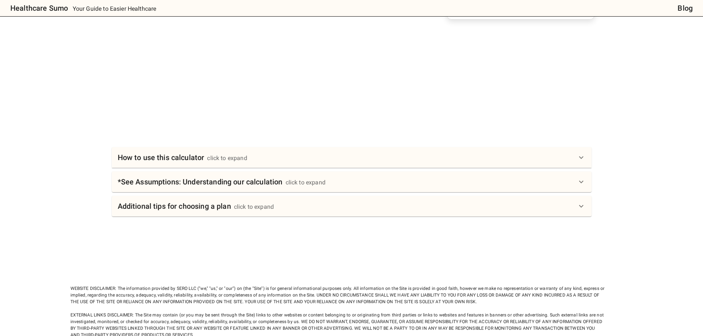
scroll to position [273, 0]
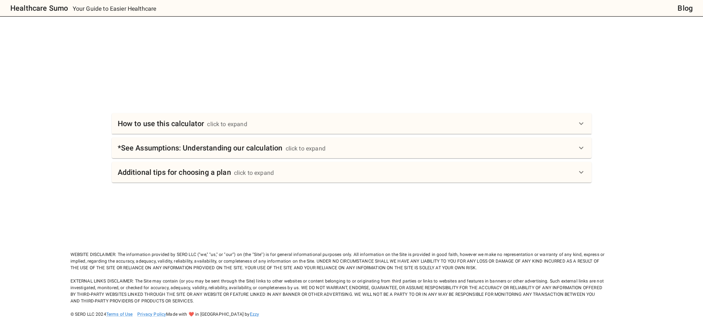
click at [334, 123] on div "How to use this calculator click to expand" at bounding box center [347, 124] width 459 height 12
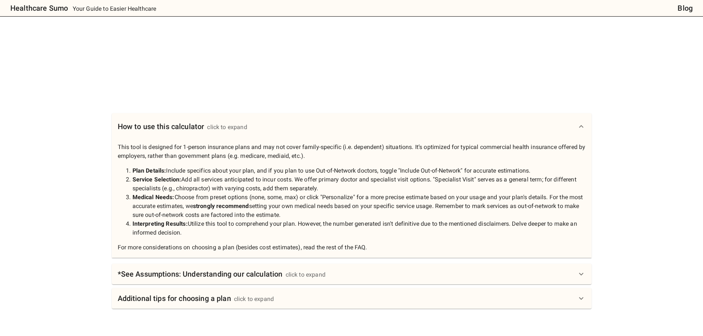
click at [379, 285] on div "How to use this calculator click to expand This tool is designed for 1-person i…" at bounding box center [352, 211] width 480 height 196
click at [379, 279] on div "*See Assumptions: Understanding our calculation click to expand" at bounding box center [347, 274] width 459 height 12
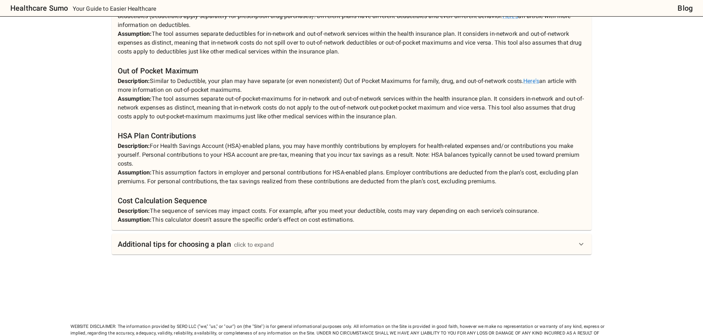
scroll to position [703, 0]
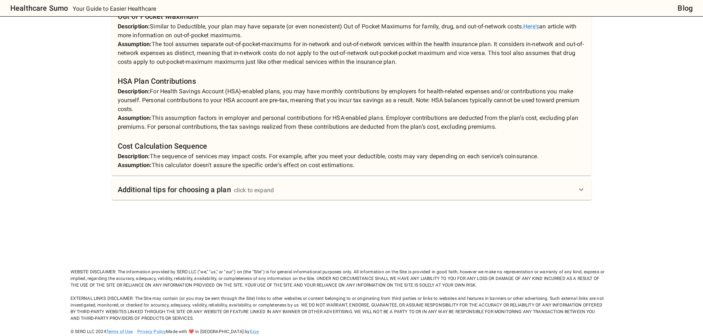
click at [340, 180] on div "Additional tips for choosing a plan click to expand" at bounding box center [352, 189] width 480 height 21
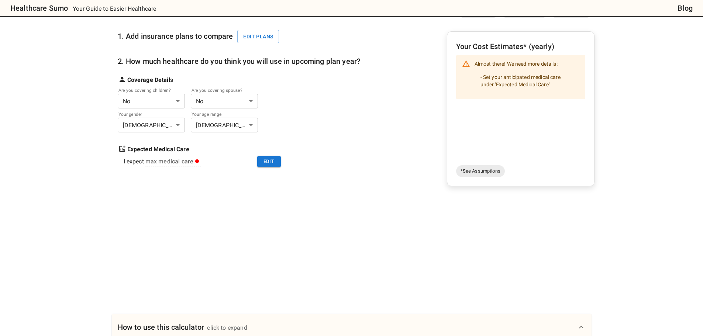
scroll to position [0, 0]
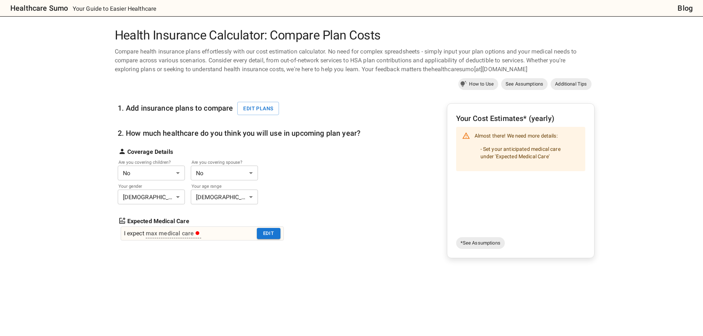
click at [218, 232] on div "I expect max medical care Edit" at bounding box center [202, 234] width 163 height 14
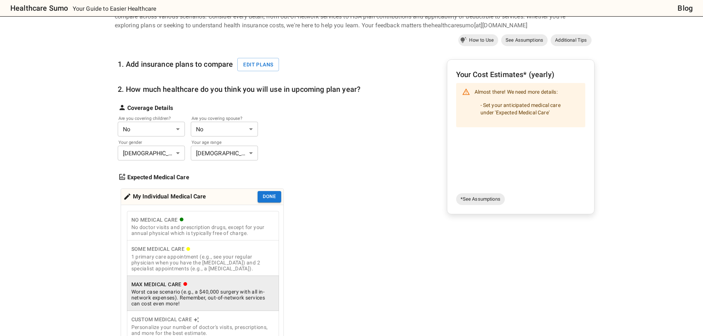
scroll to position [62, 0]
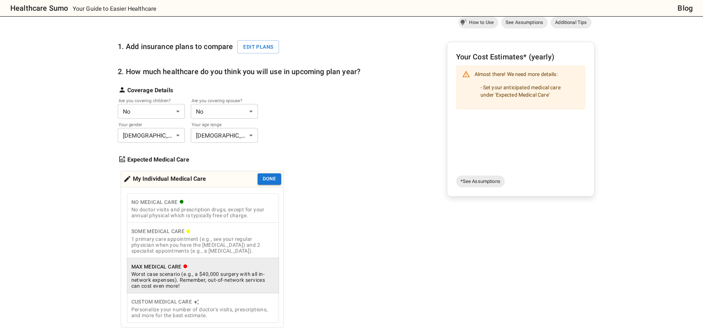
click at [220, 240] on div "1 primary care appointment (e.g., see your regular physician when you have the …" at bounding box center [202, 245] width 143 height 18
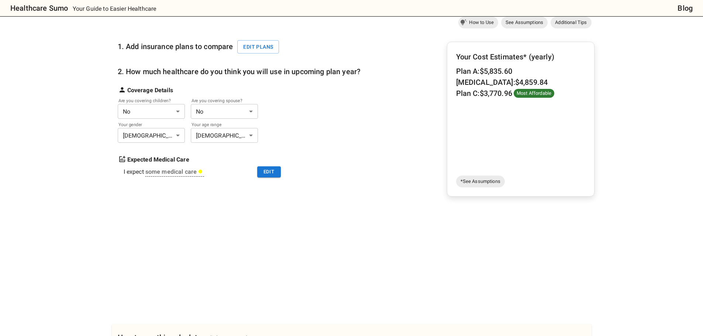
click at [538, 96] on span "Most Affordable" at bounding box center [534, 93] width 41 height 7
click at [536, 94] on span "Most Affordable" at bounding box center [534, 93] width 41 height 7
click at [261, 47] on button "Edit plans" at bounding box center [258, 47] width 42 height 14
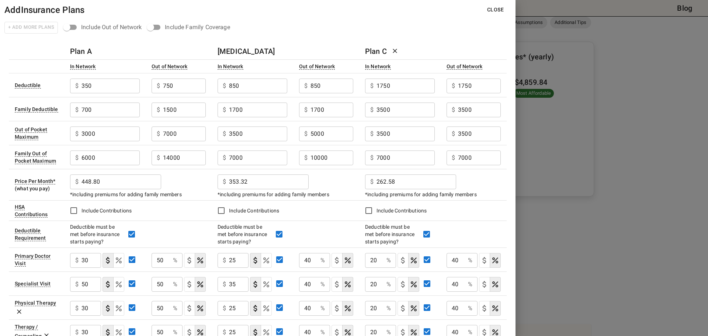
click at [105, 186] on input "448.80" at bounding box center [122, 182] width 80 height 15
type input "972.4"
click at [273, 185] on input "353.32" at bounding box center [269, 182] width 80 height 15
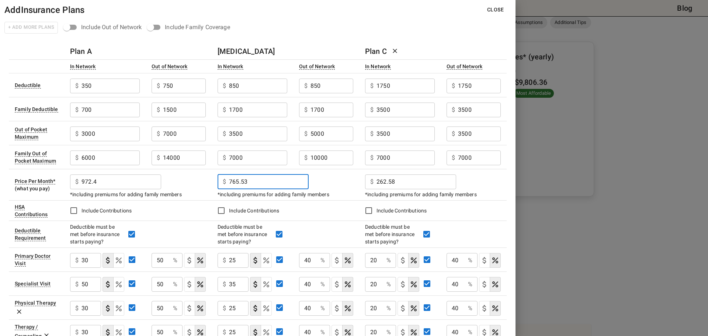
type input "765.53"
click at [398, 177] on input "262.58" at bounding box center [417, 182] width 80 height 15
type input "568.92"
click at [496, 8] on button "Close" at bounding box center [495, 10] width 28 height 14
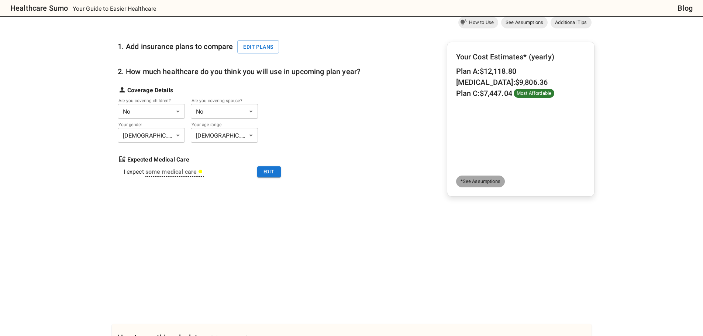
click at [490, 179] on span "*See Assumptions" at bounding box center [480, 181] width 49 height 7
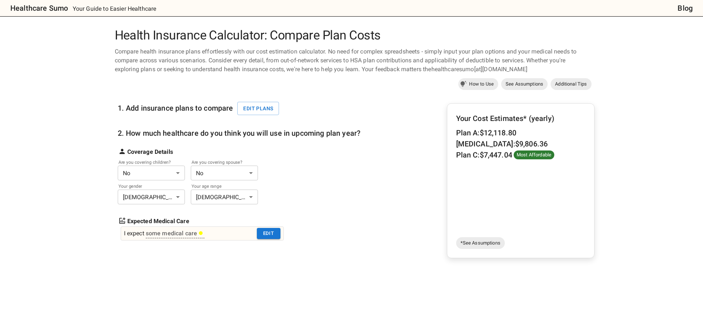
click at [212, 237] on div "I expect some medical care Edit" at bounding box center [202, 234] width 163 height 14
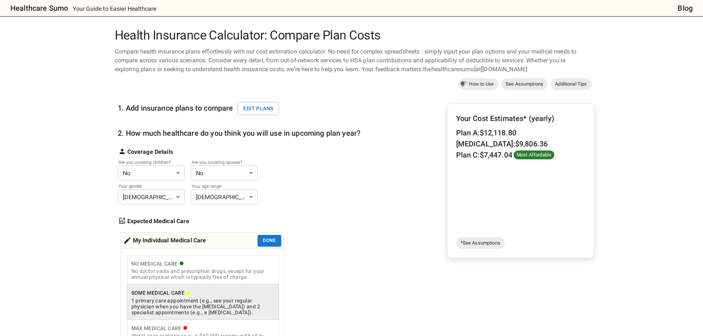
click at [213, 274] on div "No doctor visits and prescription drugs, except for your annual physical which …" at bounding box center [202, 274] width 143 height 12
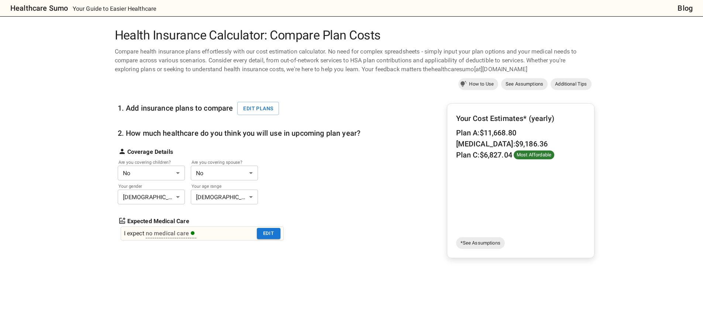
click at [227, 231] on div "I expect no medical care Edit" at bounding box center [202, 234] width 163 height 14
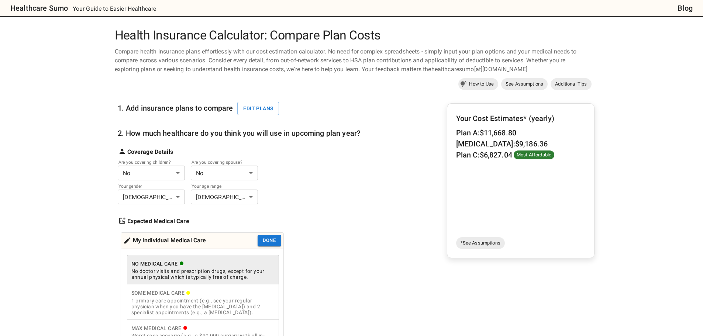
click at [220, 291] on div "Some Medical Care" at bounding box center [202, 293] width 143 height 9
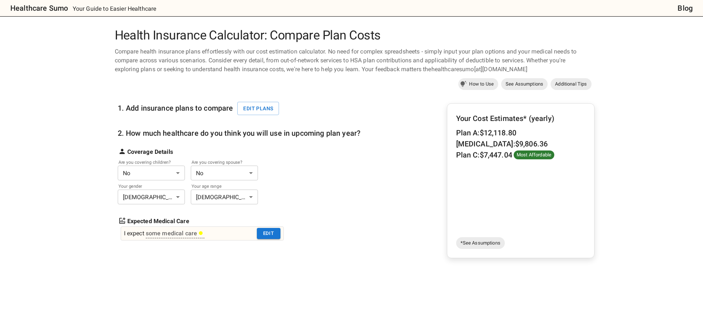
click at [220, 238] on div "I expect some medical care Edit" at bounding box center [202, 234] width 163 height 14
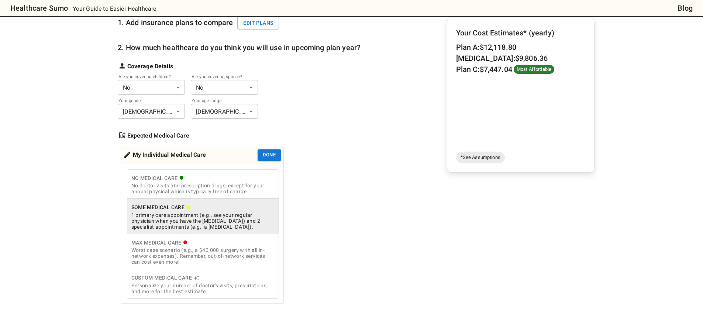
scroll to position [123, 0]
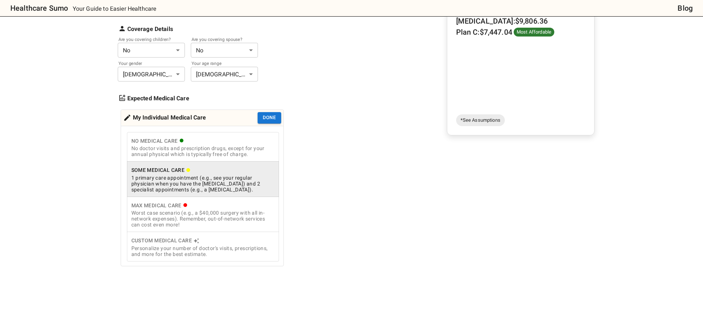
click at [212, 221] on div "Worst case scenario (e.g., a $40,000 surgery with all in-network expenses). Rem…" at bounding box center [202, 219] width 143 height 18
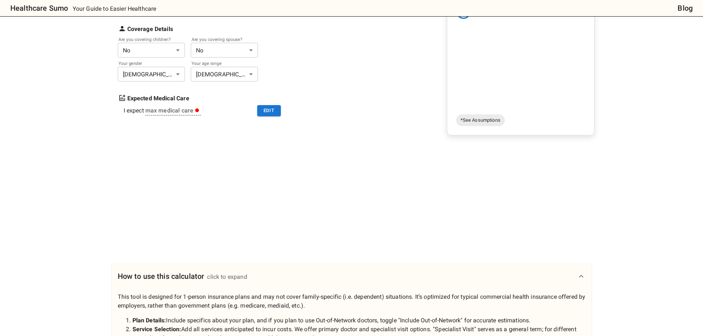
scroll to position [62, 0]
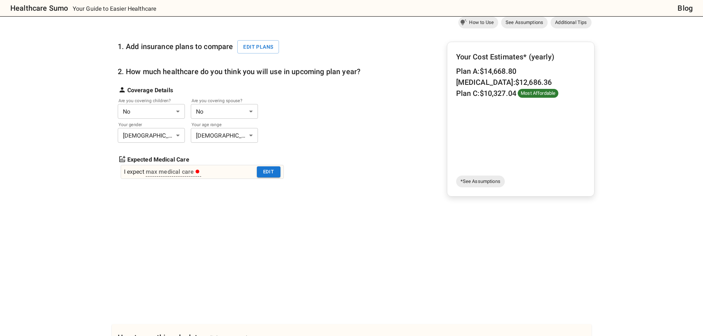
click at [218, 175] on div "I expect max medical care Edit" at bounding box center [202, 172] width 163 height 14
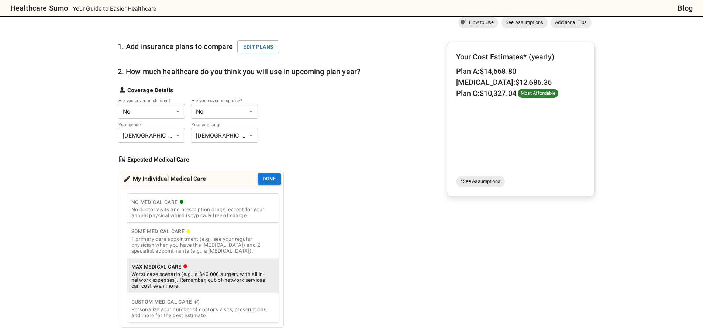
click at [212, 246] on div "1 primary care appointment (e.g., see your regular physician when you have the …" at bounding box center [202, 245] width 143 height 18
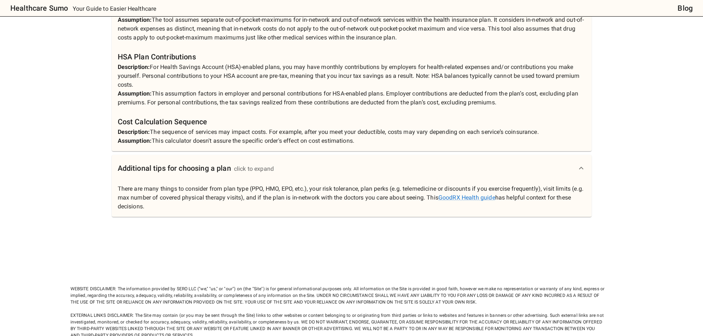
scroll to position [762, 0]
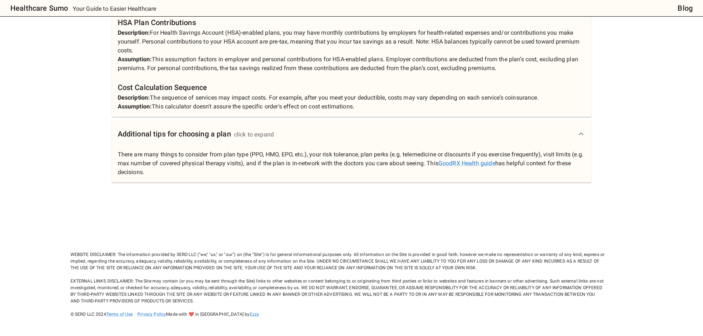
click at [553, 137] on div "Additional tips for choosing a plan click to expand" at bounding box center [347, 134] width 459 height 12
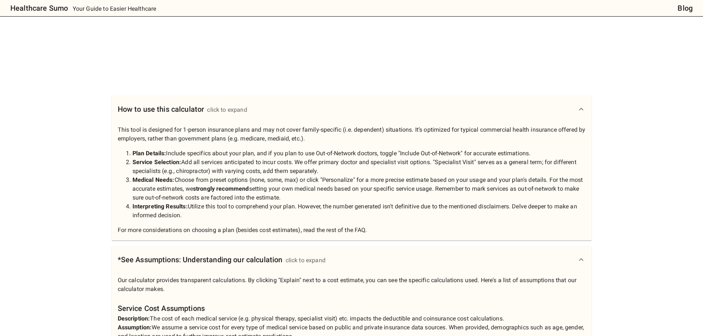
scroll to position [0, 0]
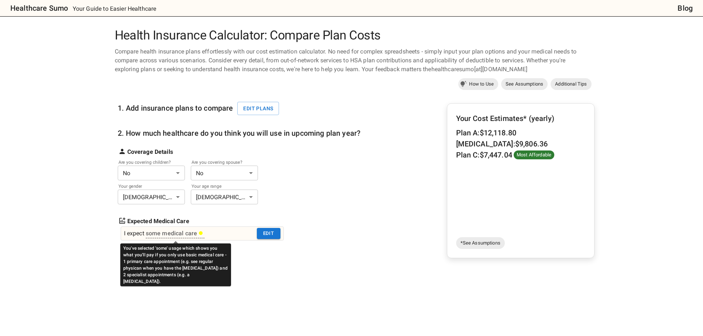
click at [196, 236] on div "some medical care" at bounding box center [175, 233] width 58 height 9
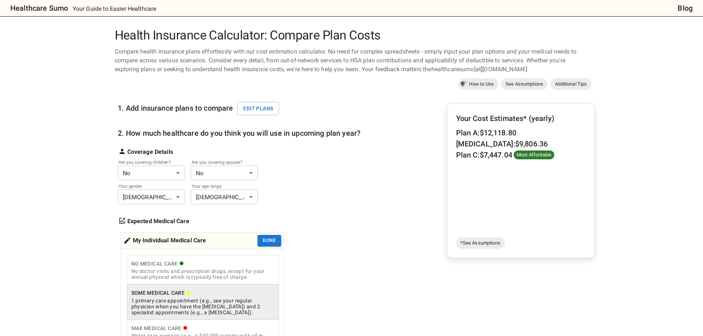
click at [191, 274] on div "No doctor visits and prescription drugs, except for your annual physical which …" at bounding box center [202, 274] width 143 height 12
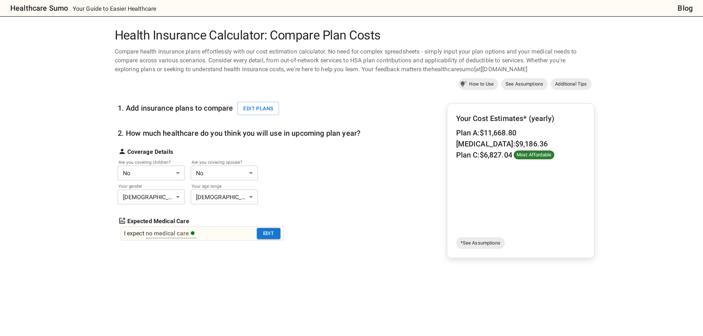
click at [213, 238] on div "I expect no medical care Edit" at bounding box center [202, 234] width 163 height 14
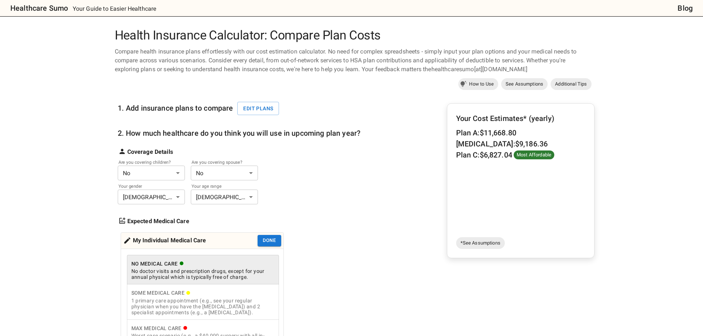
click at [206, 291] on div "Some Medical Care" at bounding box center [202, 293] width 143 height 9
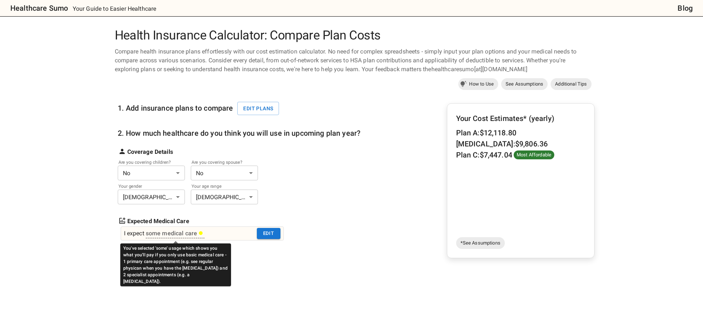
click at [203, 237] on div "some medical care" at bounding box center [175, 233] width 58 height 9
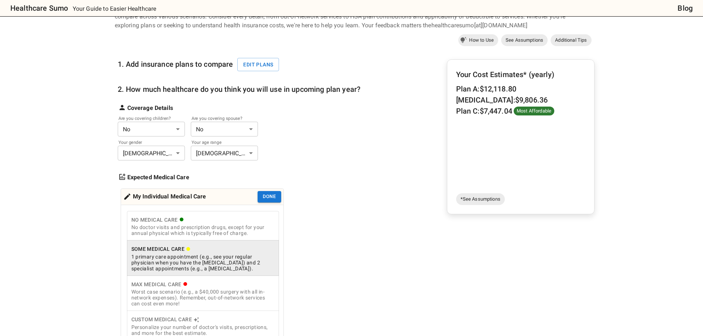
scroll to position [62, 0]
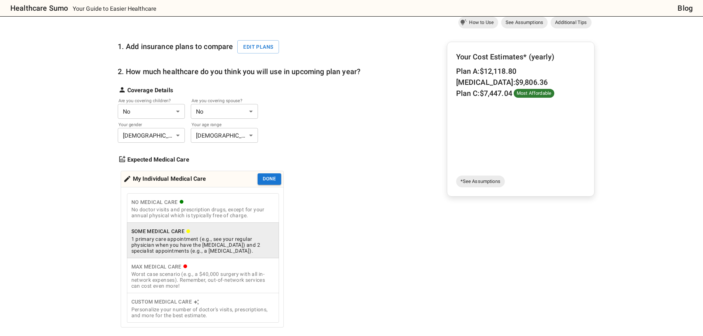
click at [199, 214] on div "No doctor visits and prescription drugs, except for your annual physical which …" at bounding box center [202, 213] width 143 height 12
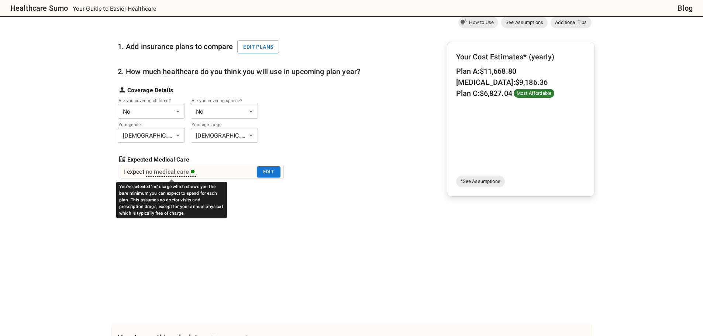
click at [183, 172] on div "no medical care" at bounding box center [170, 171] width 49 height 9
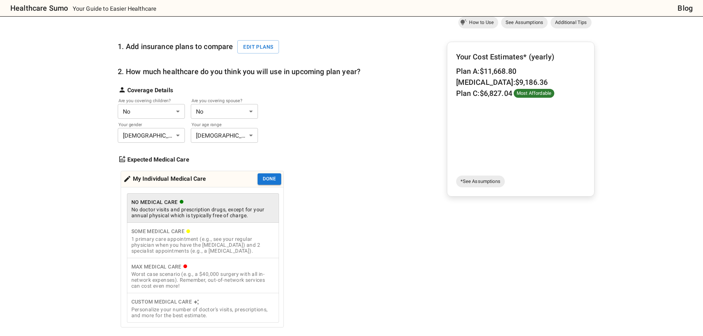
click at [204, 283] on div "Worst case scenario (e.g., a $40,000 surgery with all in-network expenses). Rem…" at bounding box center [202, 280] width 143 height 18
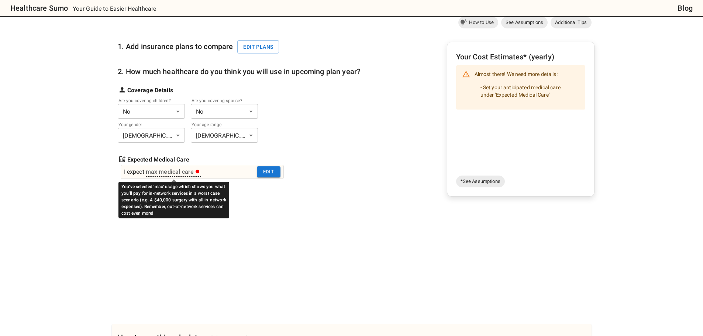
click at [169, 172] on div "max medical care" at bounding box center [173, 171] width 54 height 9
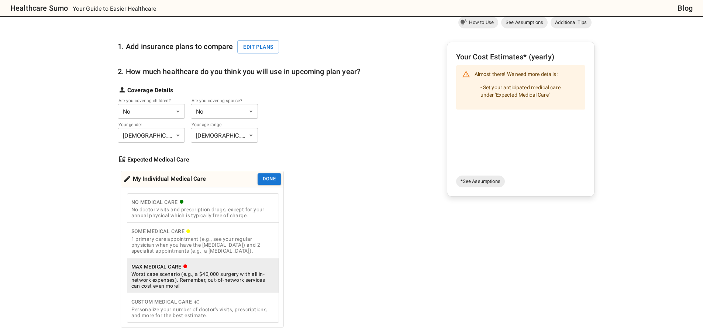
click at [195, 252] on div "1 primary care appointment (e.g., see your regular physician when you have the …" at bounding box center [202, 245] width 143 height 18
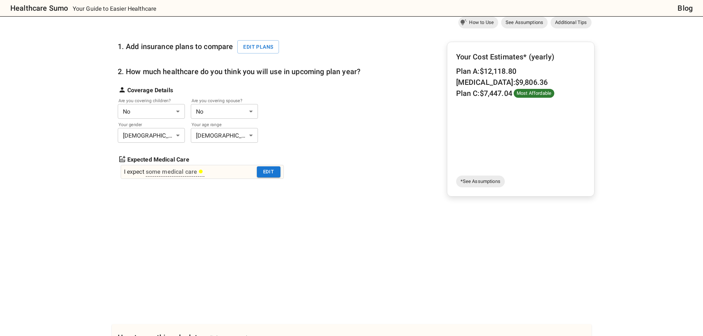
click at [138, 172] on div "I expect" at bounding box center [134, 171] width 20 height 9
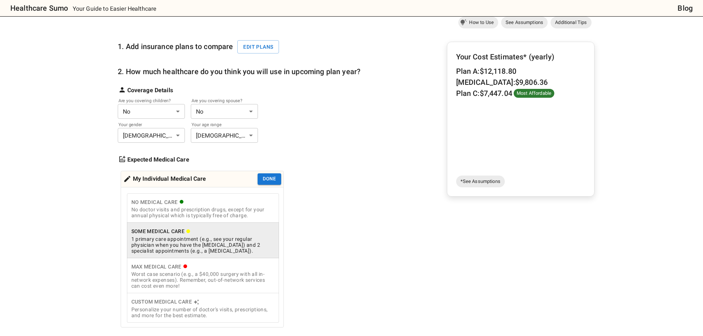
click at [151, 277] on div "Worst case scenario (e.g., a $40,000 surgery with all in-network expenses). Rem…" at bounding box center [202, 280] width 143 height 18
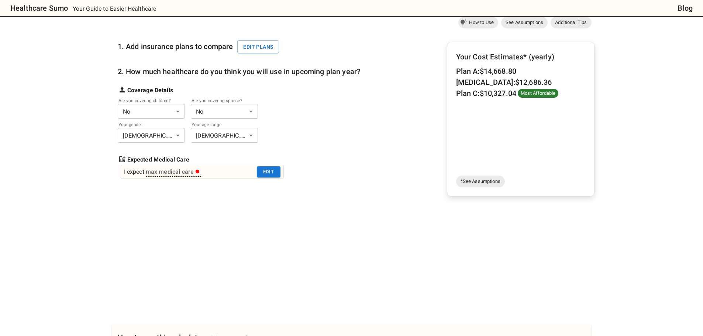
click at [212, 173] on div "I expect max medical care Edit" at bounding box center [202, 172] width 163 height 14
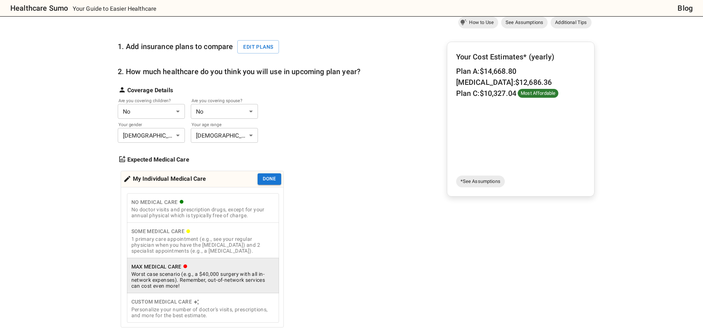
click at [199, 209] on div "No doctor visits and prescription drugs, except for your annual physical which …" at bounding box center [202, 213] width 143 height 12
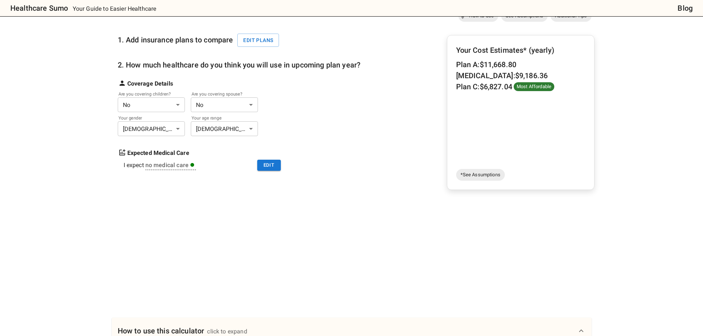
scroll to position [0, 0]
